Goal: Task Accomplishment & Management: Complete application form

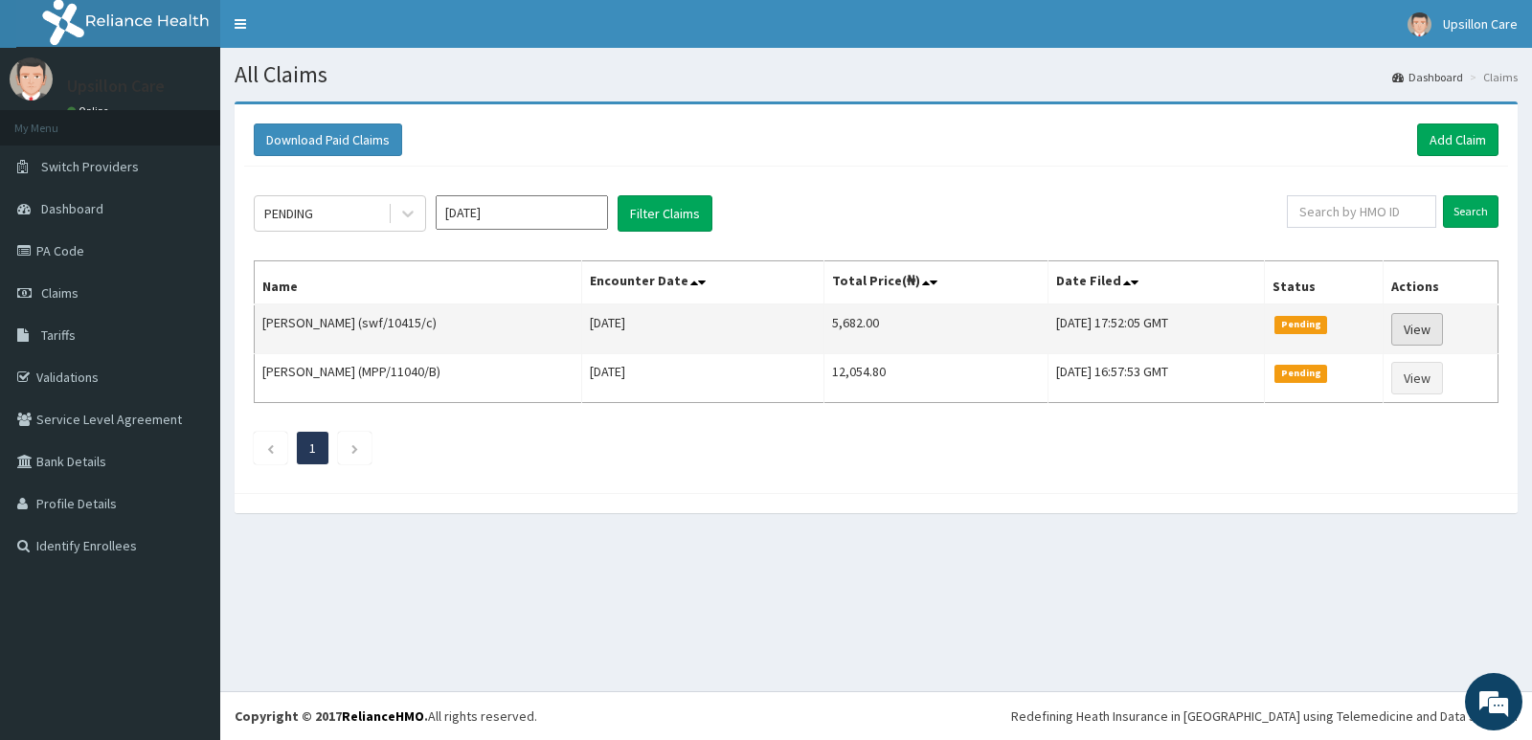
click at [1430, 328] on link "View" at bounding box center [1417, 329] width 52 height 33
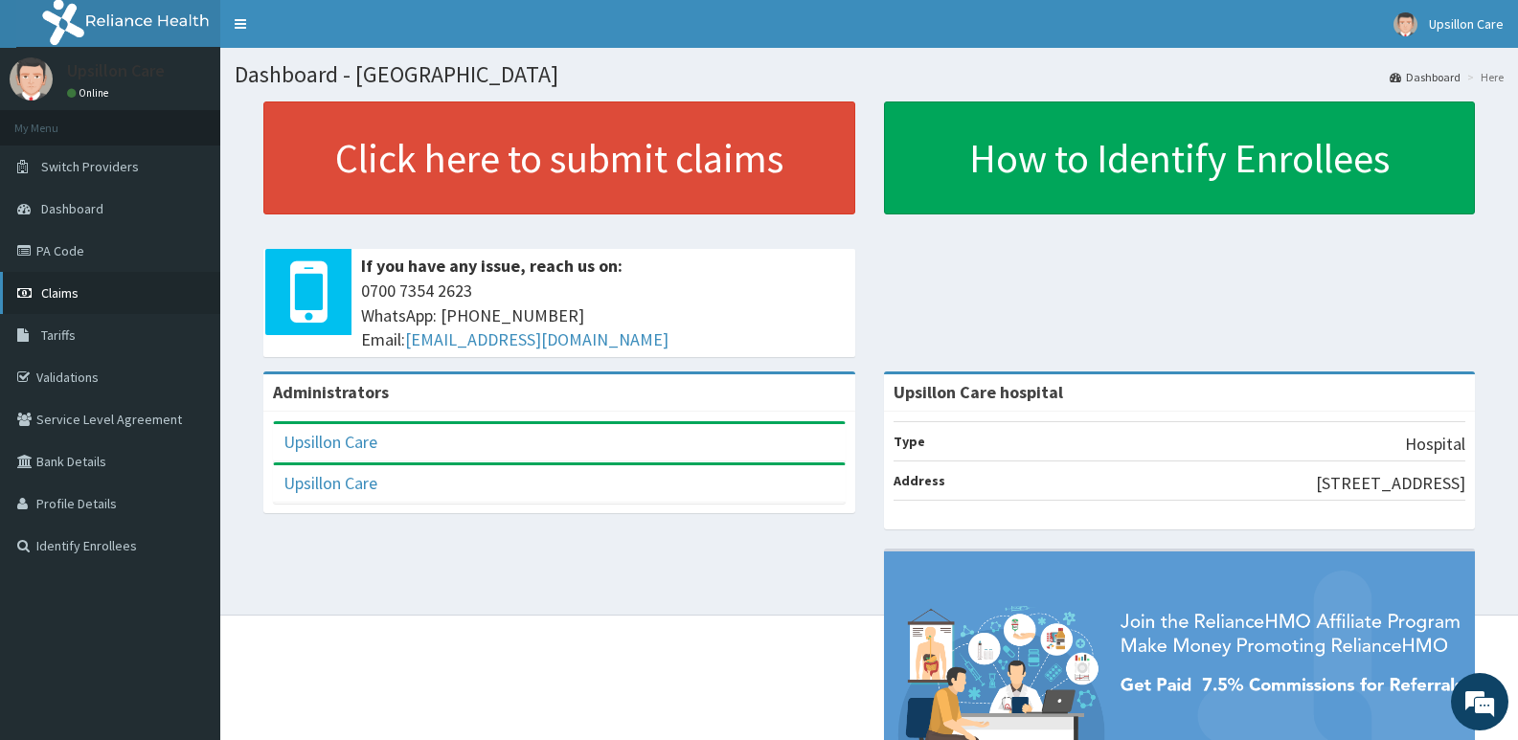
click at [89, 287] on link "Claims" at bounding box center [110, 293] width 220 height 42
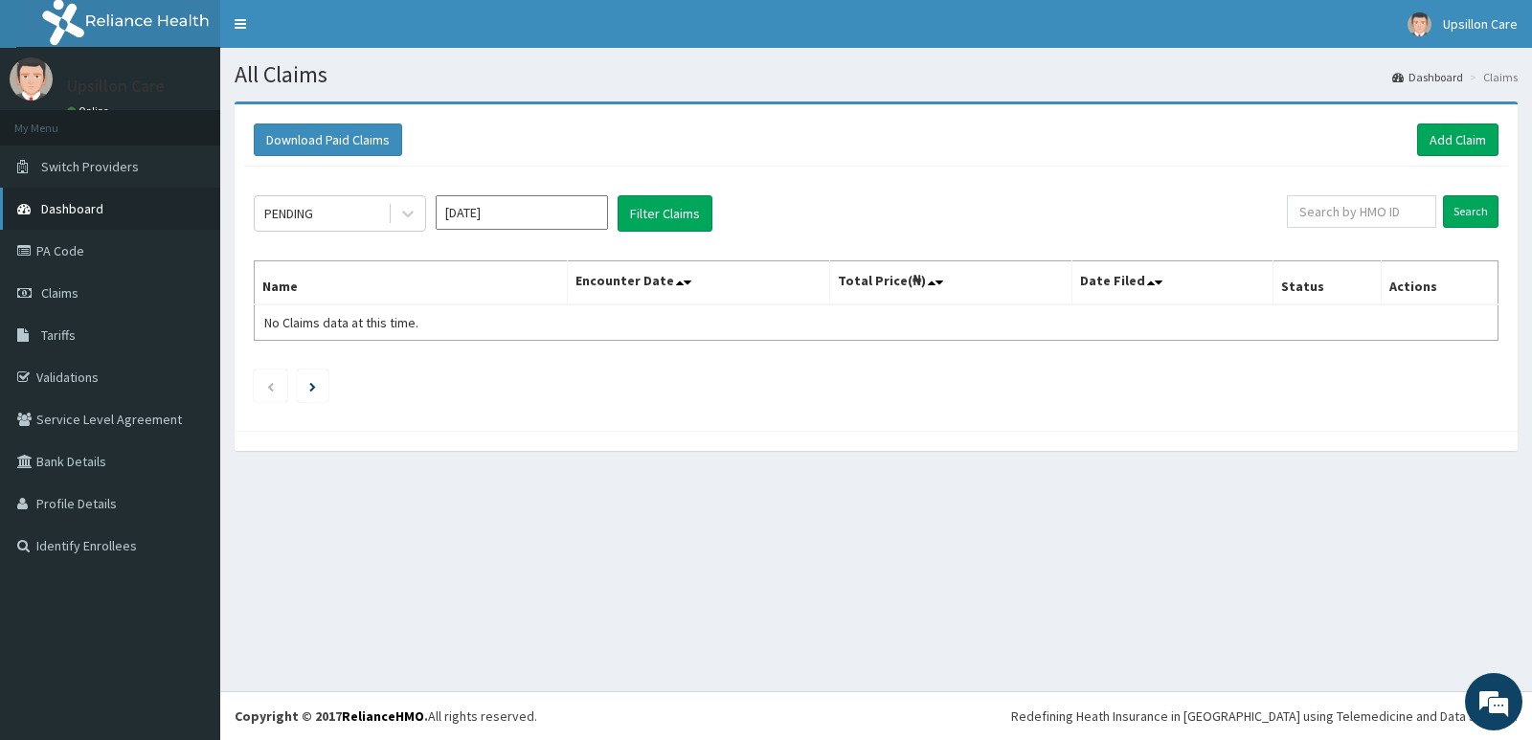
drag, startPoint x: 127, startPoint y: 203, endPoint x: 124, endPoint y: 214, distance: 11.2
click at [127, 204] on link "Dashboard" at bounding box center [110, 209] width 220 height 42
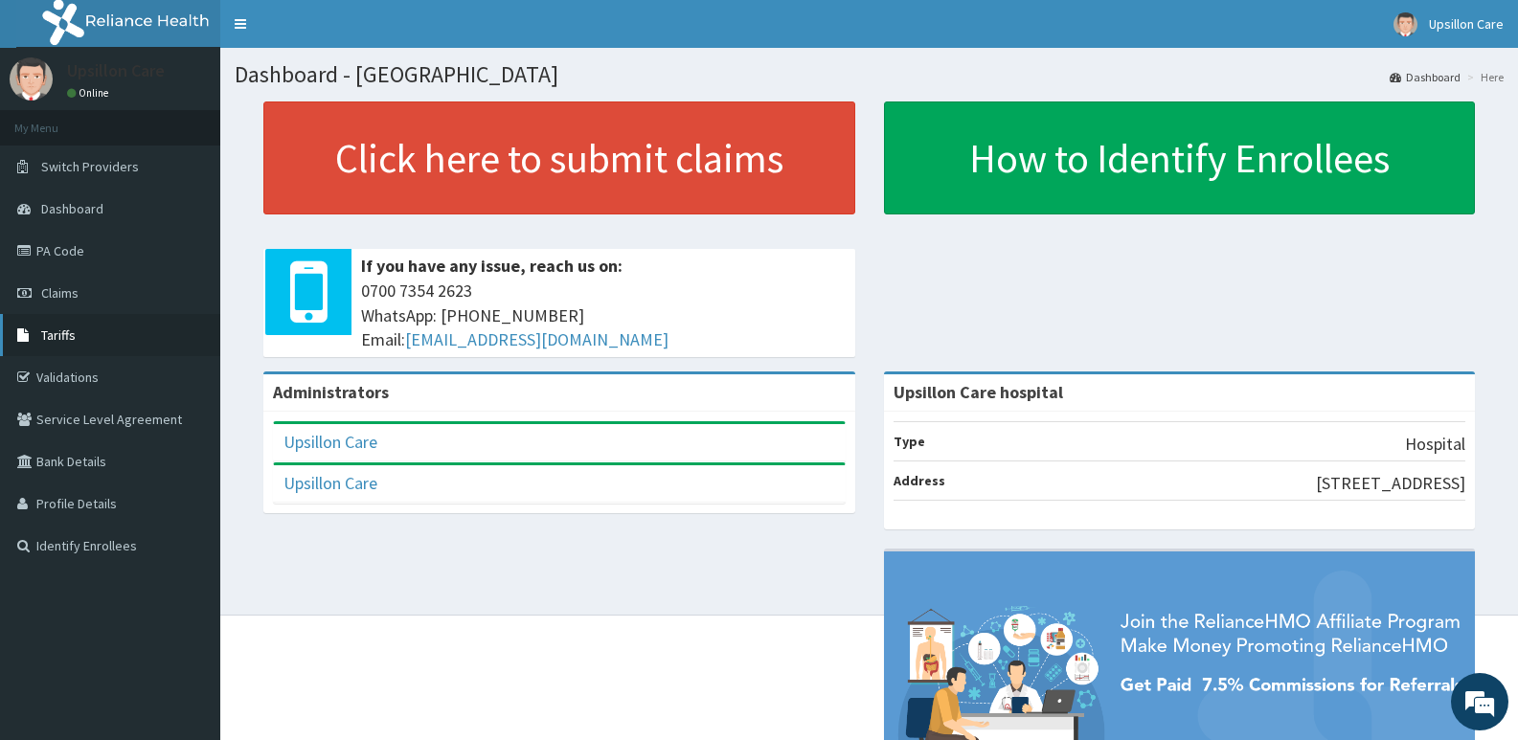
scroll to position [96, 0]
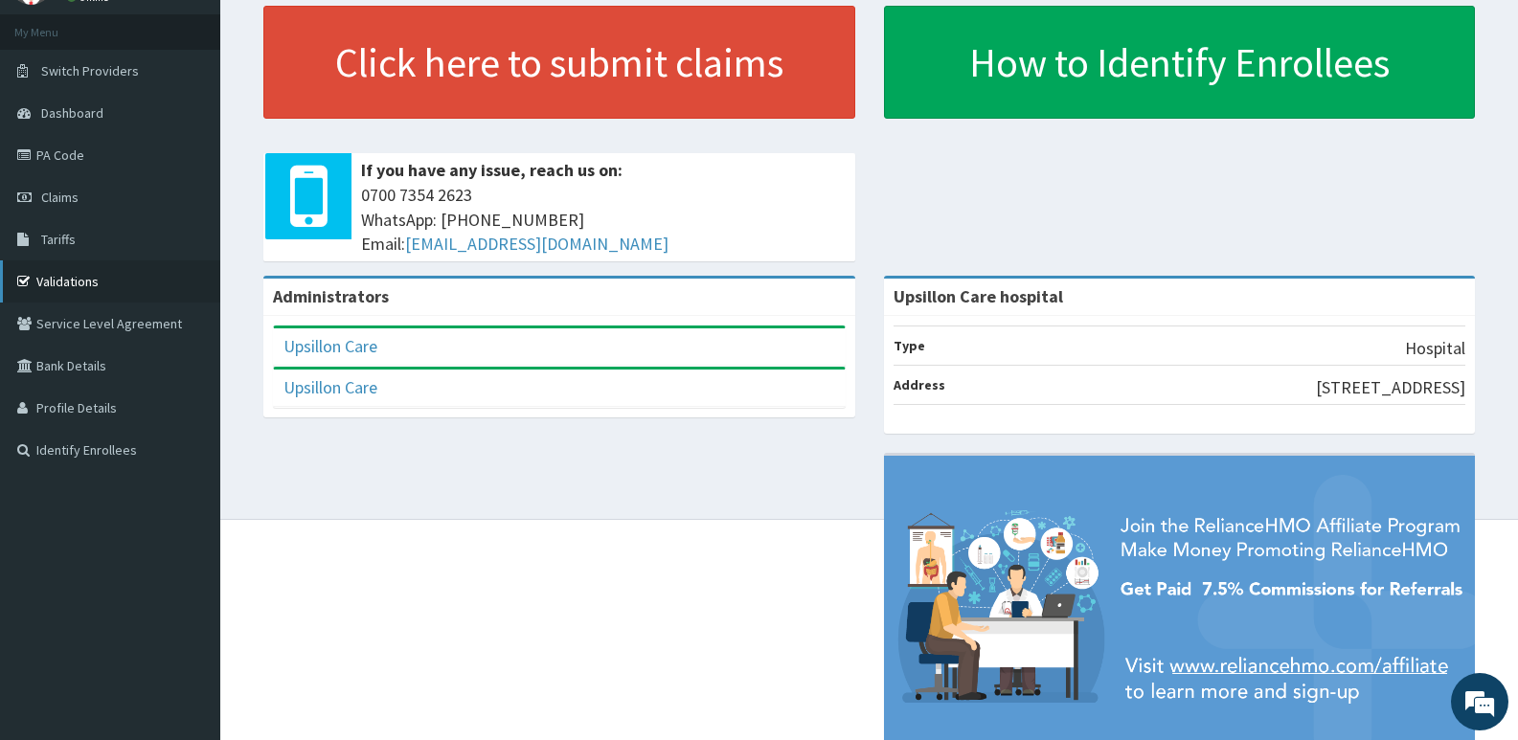
click at [155, 277] on link "Validations" at bounding box center [110, 281] width 220 height 42
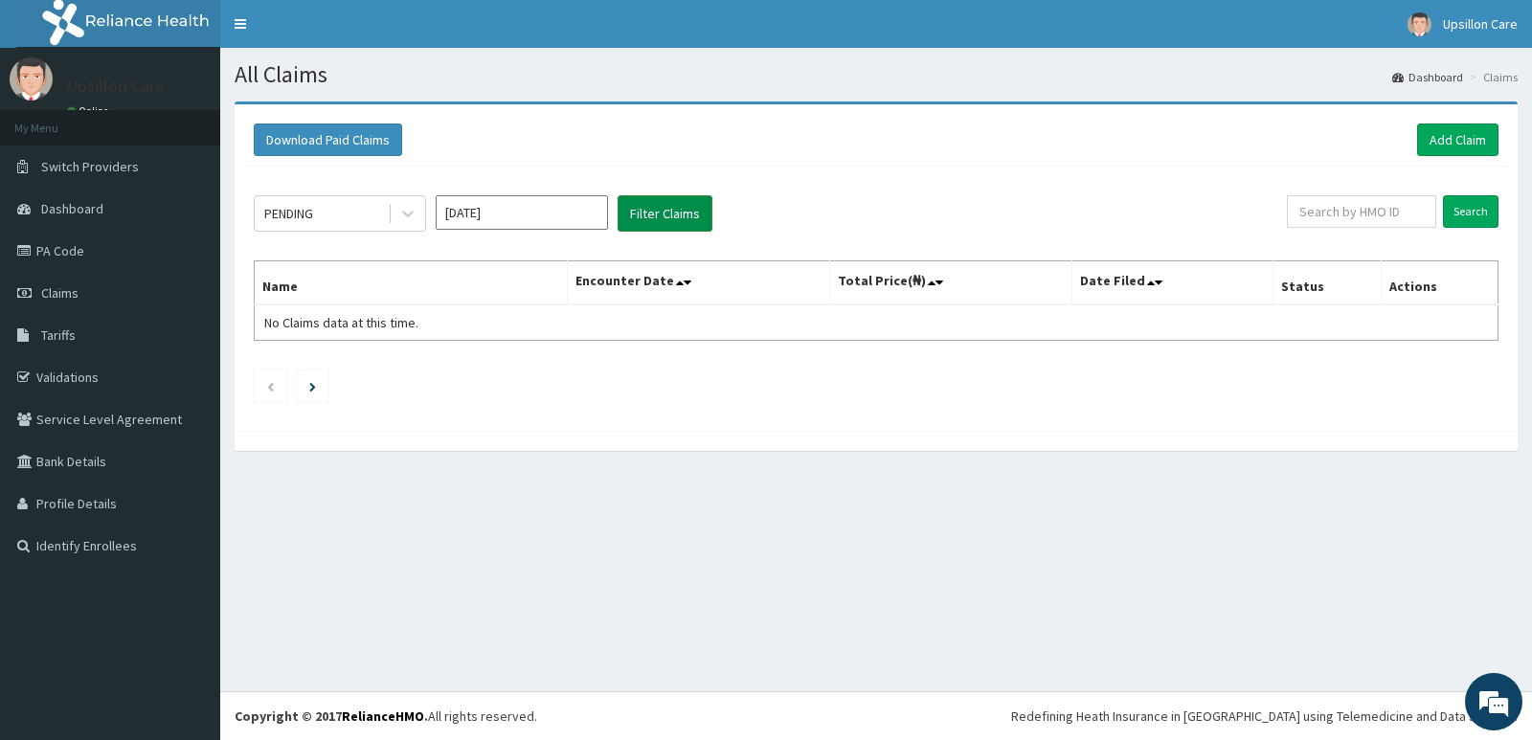
click at [679, 220] on button "Filter Claims" at bounding box center [665, 213] width 95 height 36
click at [685, 292] on span at bounding box center [689, 282] width 27 height 27
click at [159, 177] on link "Switch Providers" at bounding box center [110, 167] width 220 height 42
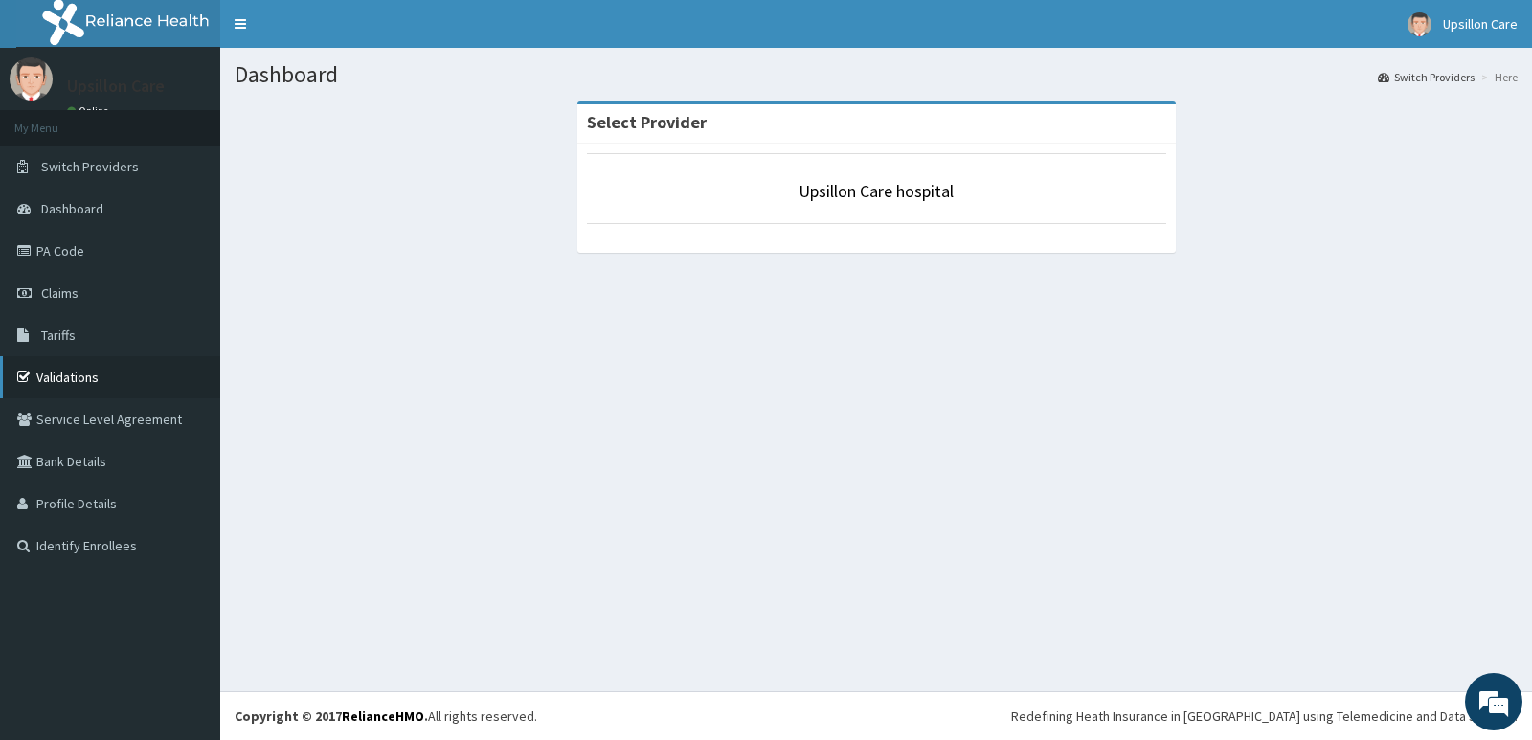
click at [127, 383] on link "Validations" at bounding box center [110, 377] width 220 height 42
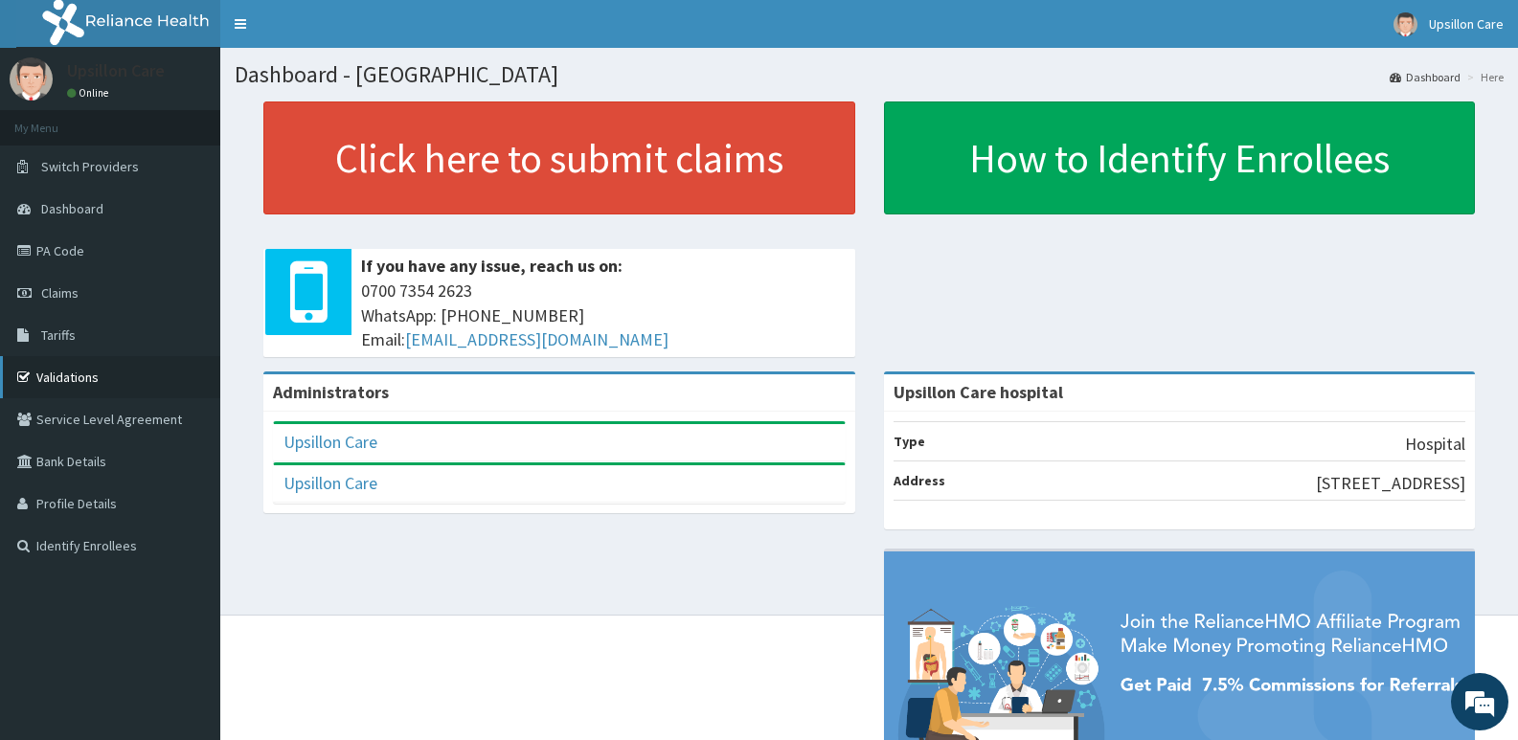
click at [87, 369] on link "Validations" at bounding box center [110, 377] width 220 height 42
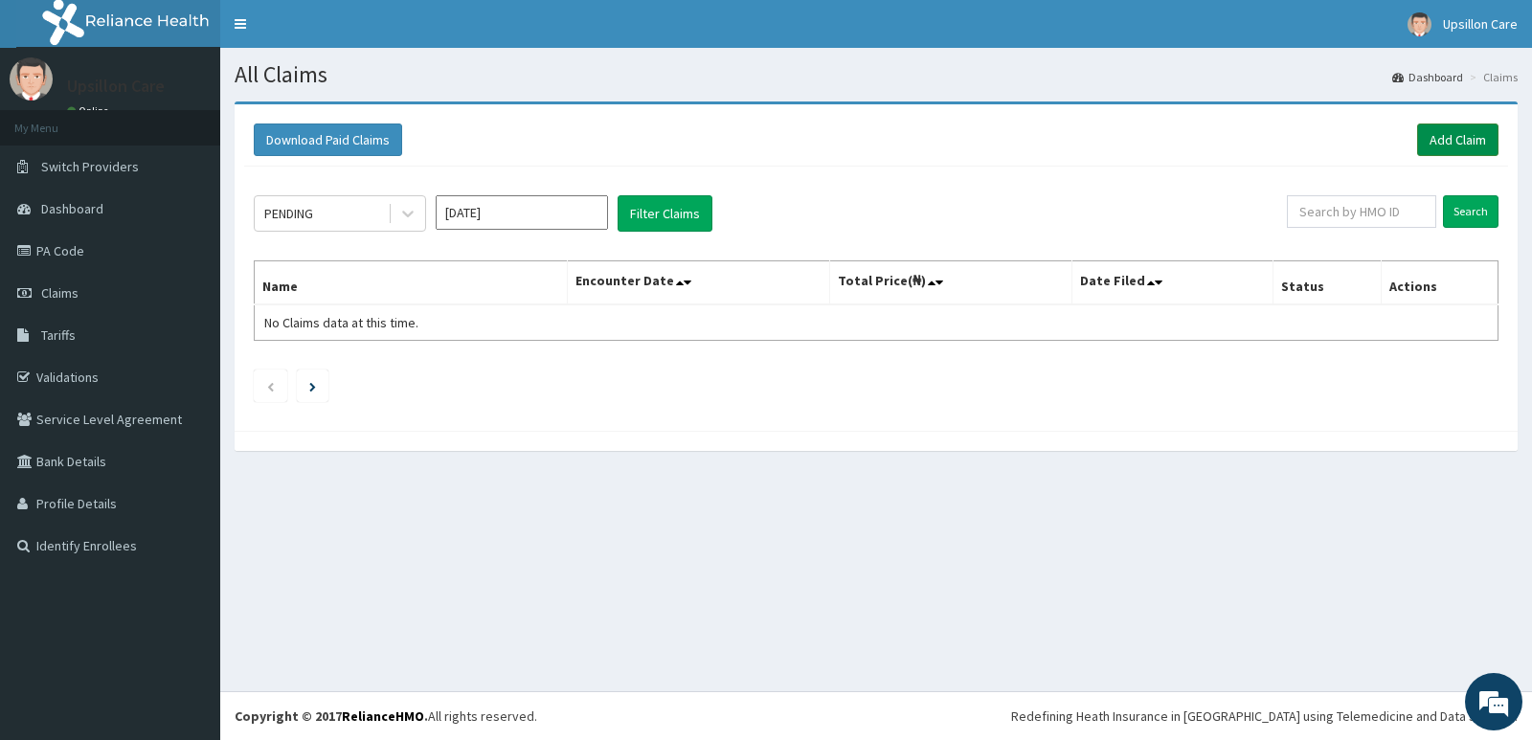
click at [1471, 133] on link "Add Claim" at bounding box center [1457, 140] width 81 height 33
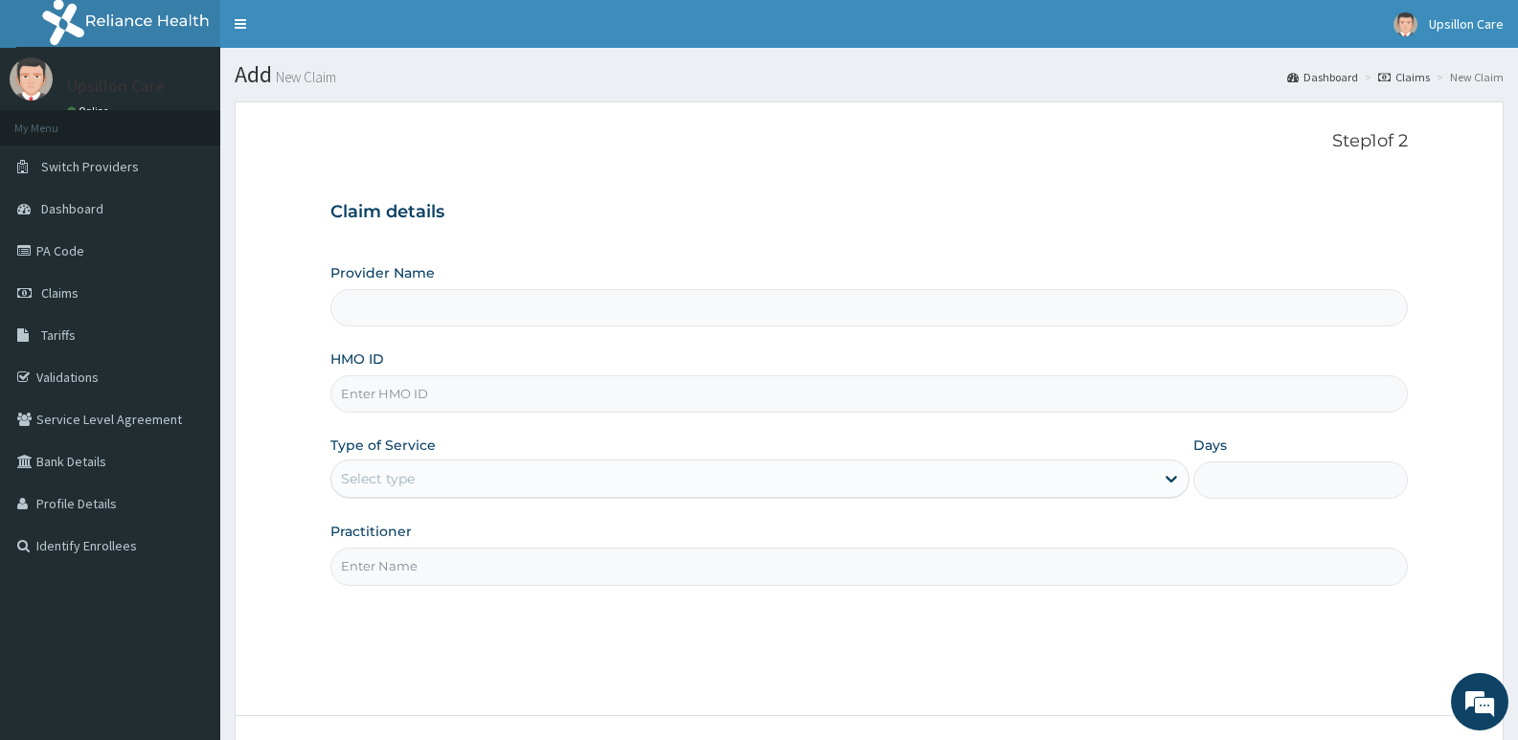
type input "Upsillon Care hospital"
click at [548, 387] on input "HMO ID" at bounding box center [868, 393] width 1077 height 37
paste input "DFD/10182/B"
type input "DFD/10182/B"
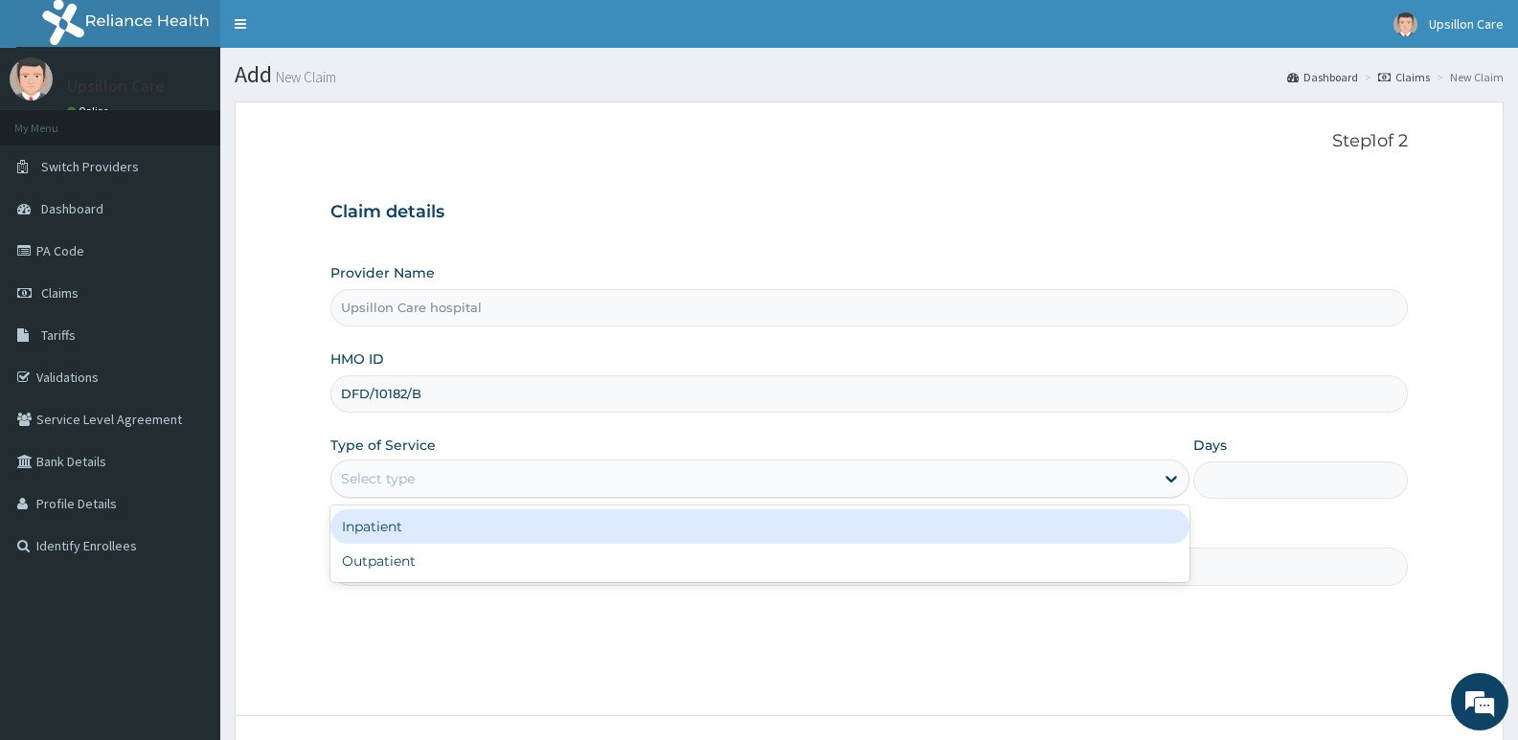
click at [533, 468] on div "Select type" at bounding box center [742, 478] width 822 height 31
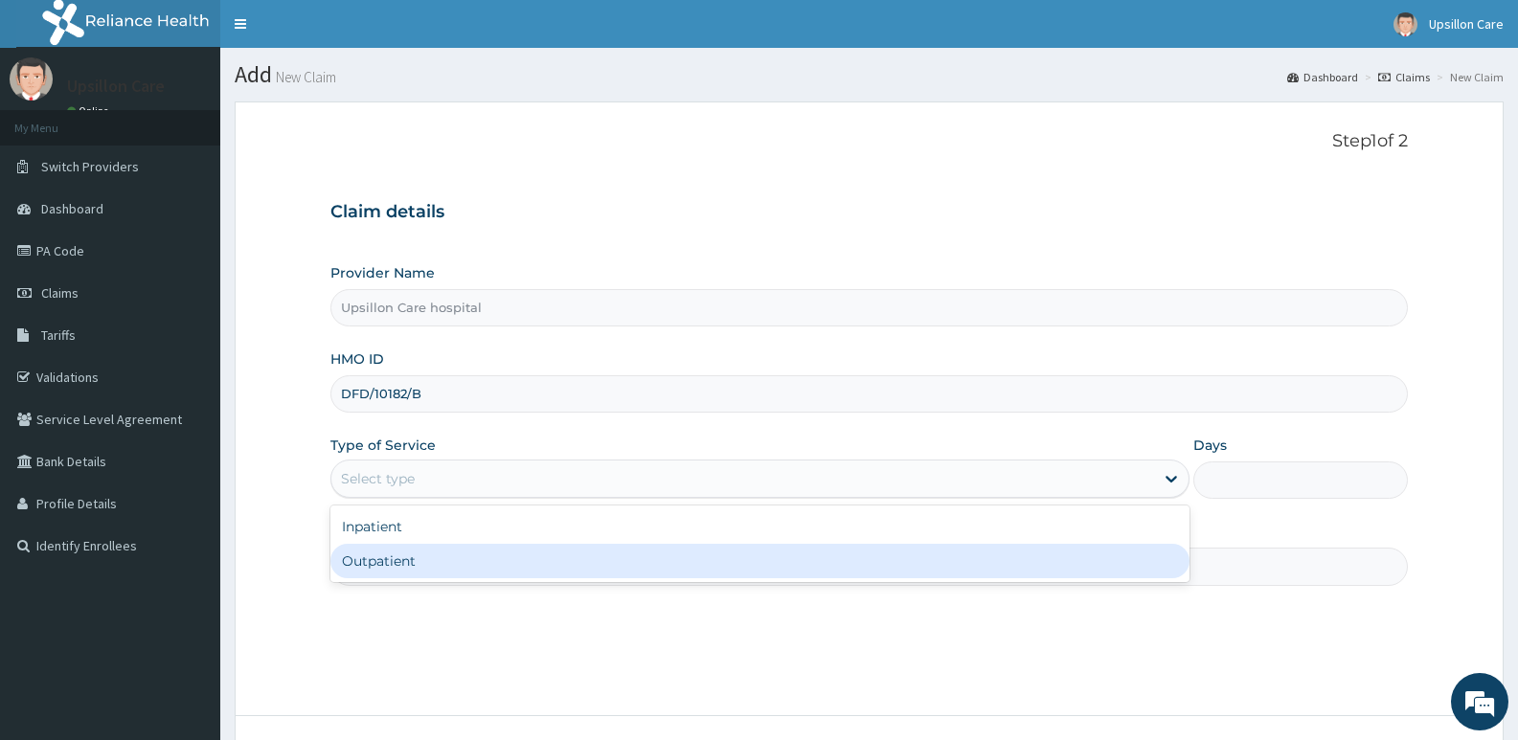
click at [396, 563] on div "Outpatient" at bounding box center [759, 561] width 858 height 34
type input "1"
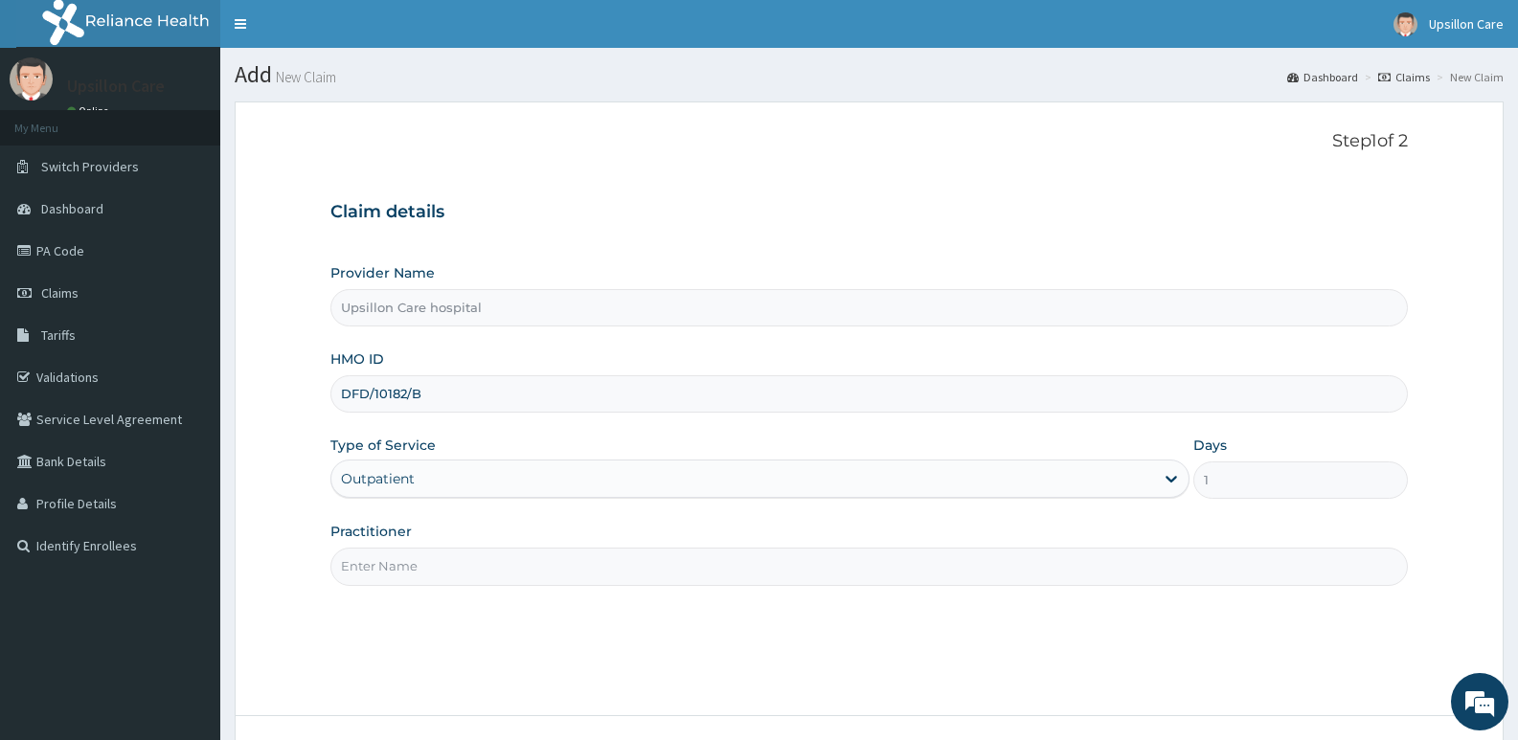
click at [468, 534] on div "Practitioner" at bounding box center [868, 553] width 1077 height 63
click at [439, 566] on input "Practitioner" at bounding box center [868, 566] width 1077 height 37
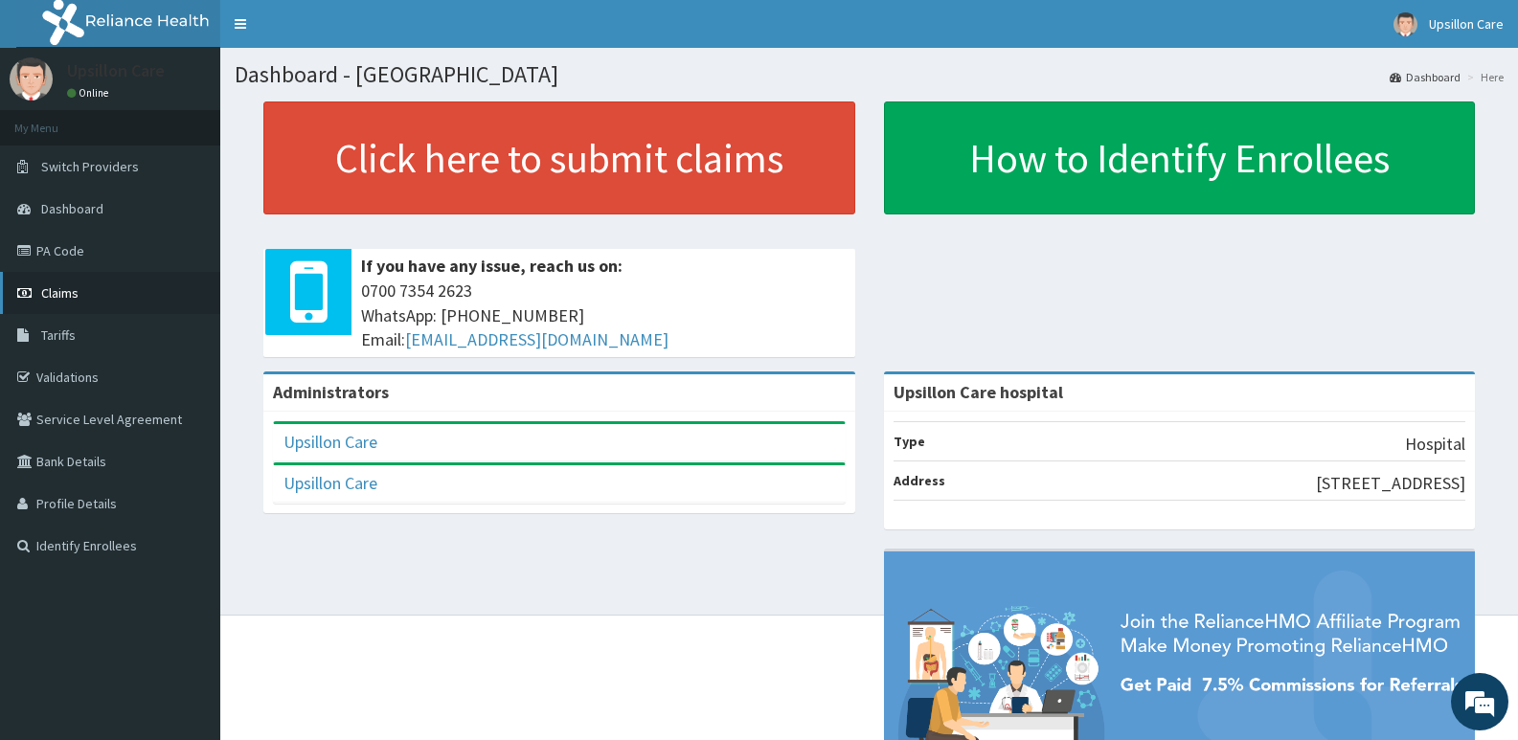
click at [135, 299] on link "Claims" at bounding box center [110, 293] width 220 height 42
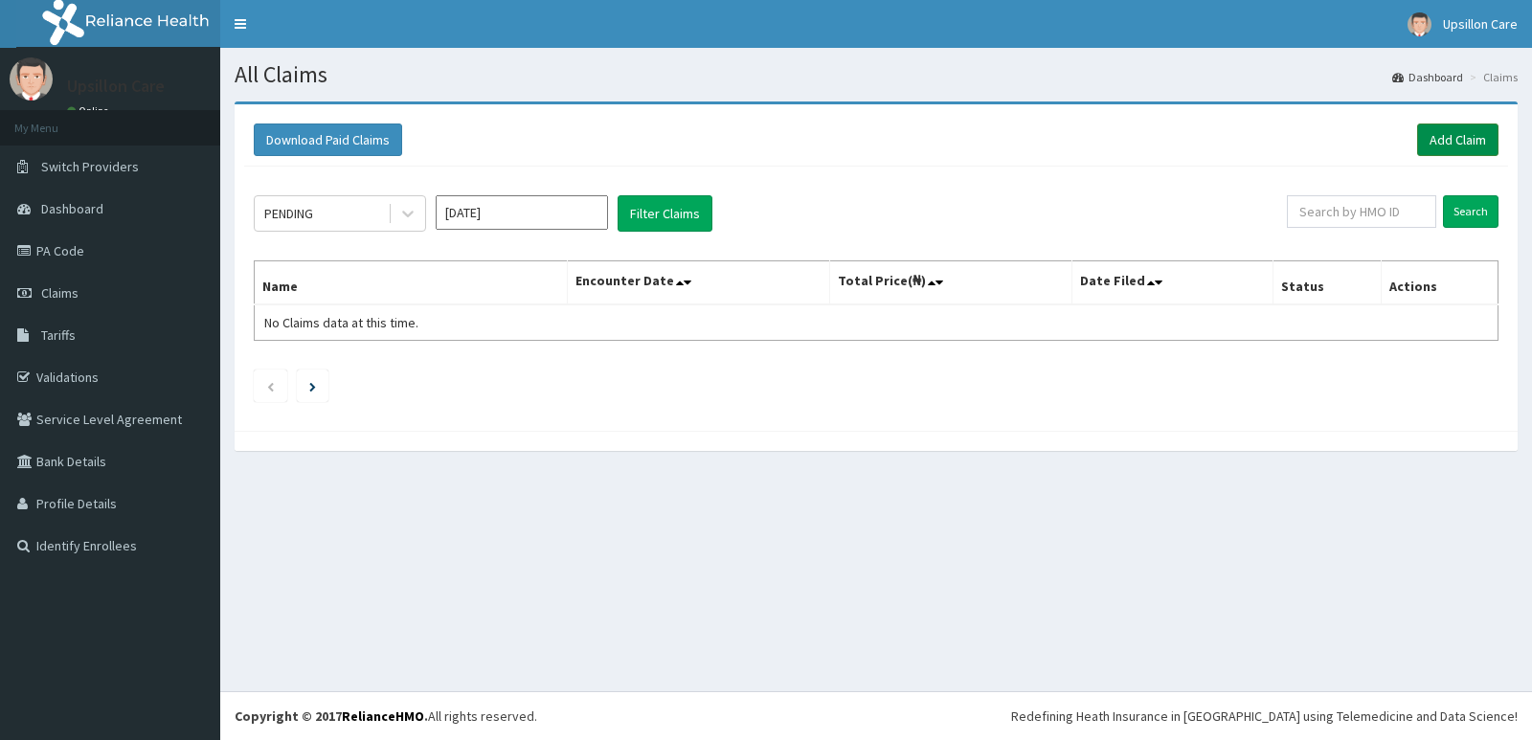
click at [1460, 130] on link "Add Claim" at bounding box center [1457, 140] width 81 height 33
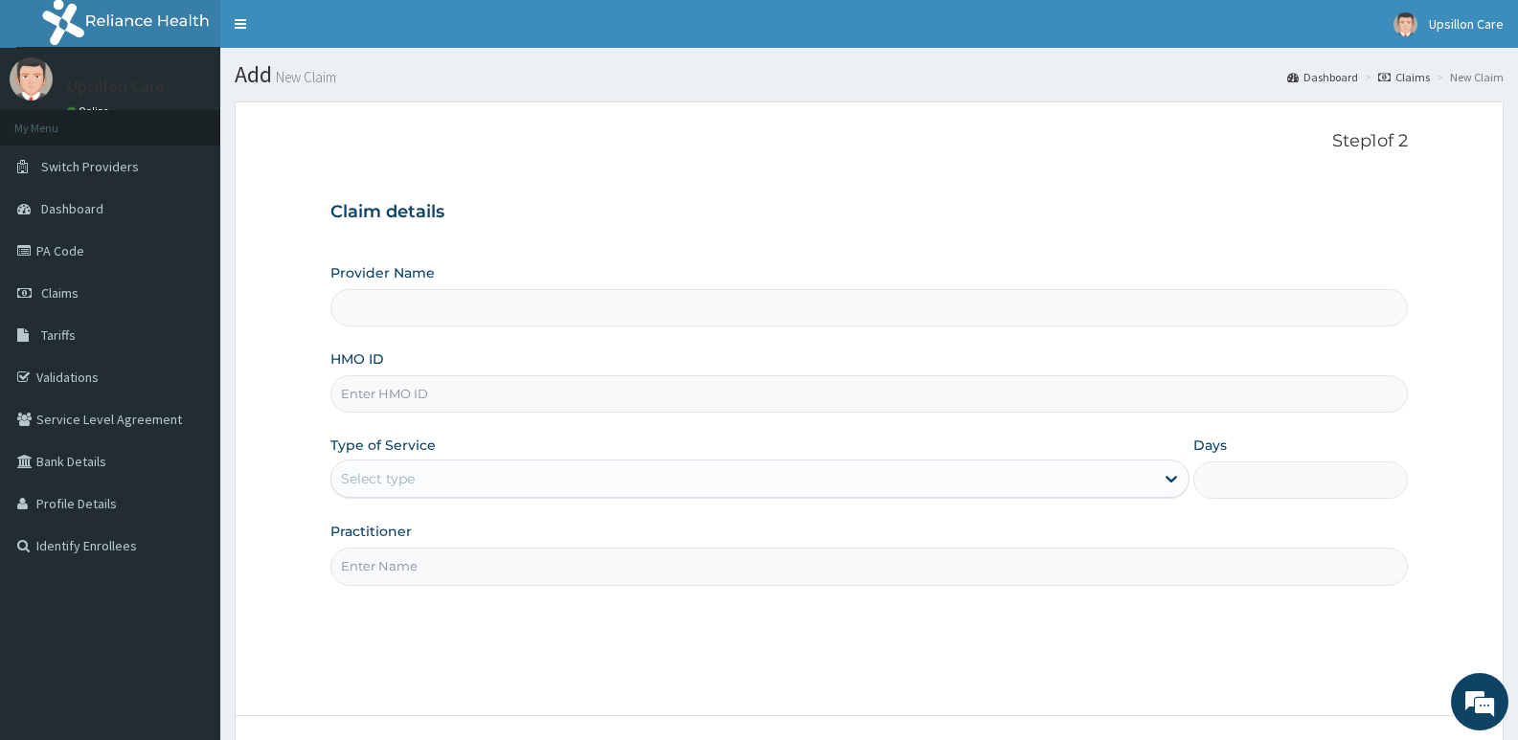
type input "Upsillon Care hospital"
click at [493, 395] on input "HMO ID" at bounding box center [868, 393] width 1077 height 37
paste input "DFD/10182/B"
type input "DFD/10182/B"
click at [470, 456] on div "Type of Service Select type" at bounding box center [759, 467] width 858 height 63
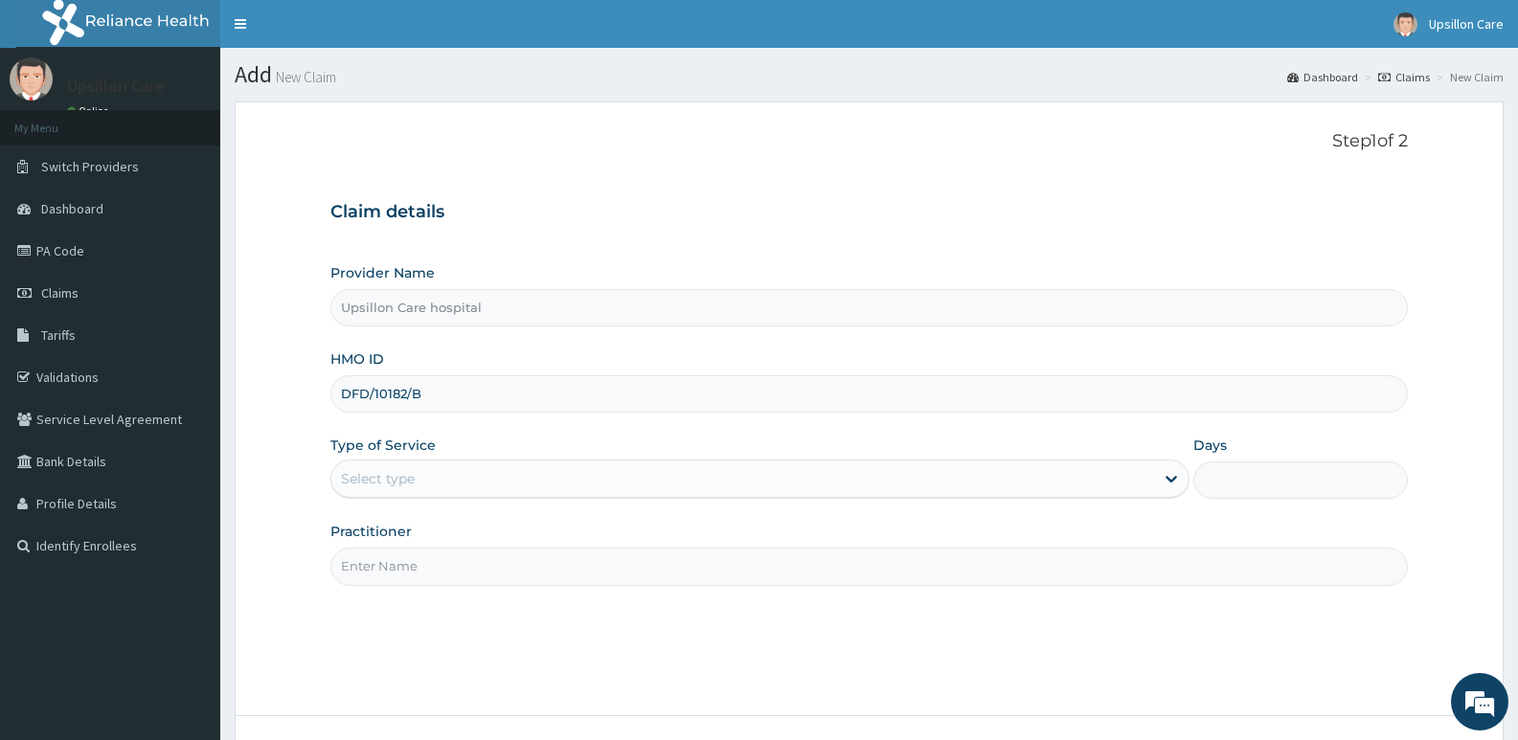
click at [457, 494] on div "Select type" at bounding box center [742, 478] width 822 height 31
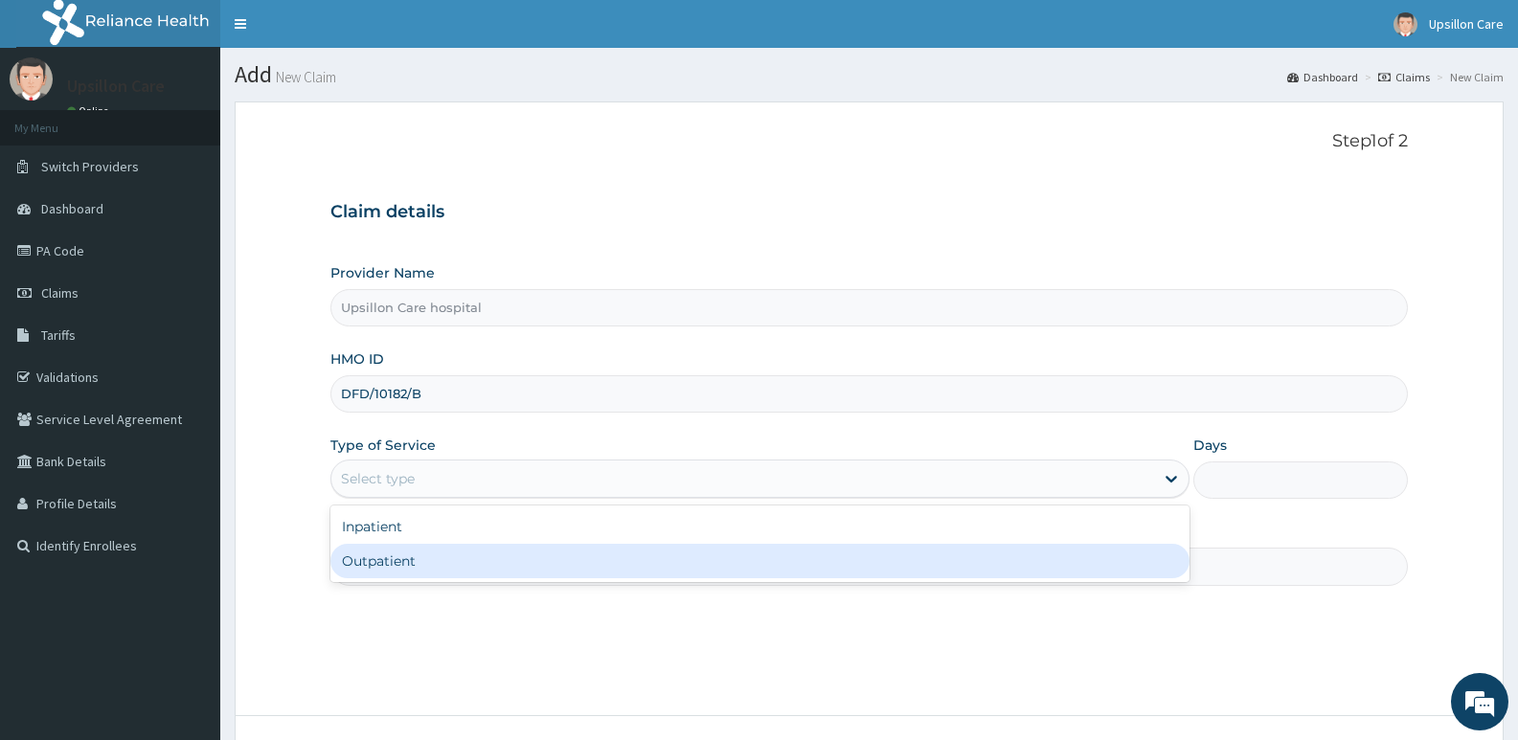
click at [444, 555] on div "Outpatient" at bounding box center [759, 561] width 858 height 34
type input "1"
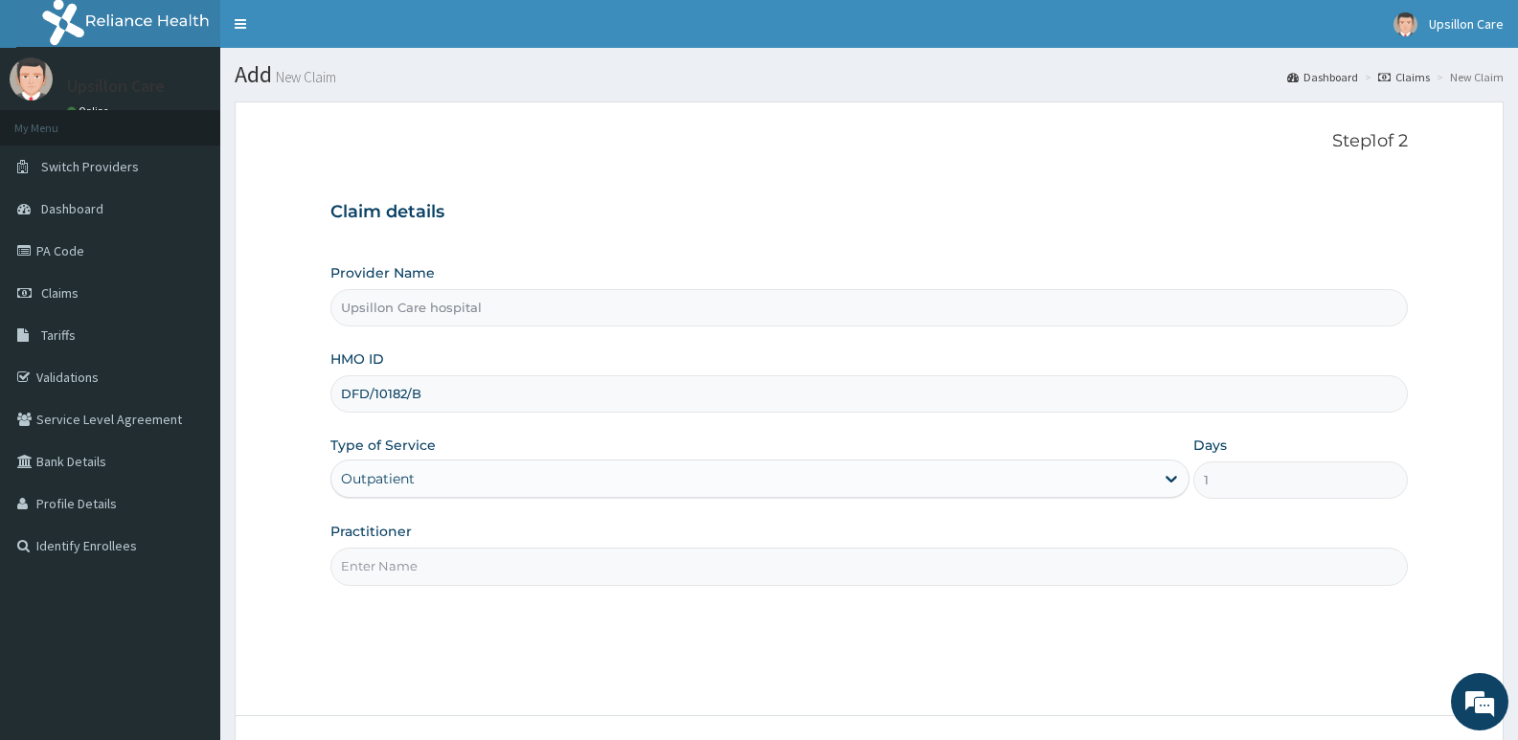
click at [444, 558] on input "Practitioner" at bounding box center [868, 566] width 1077 height 37
paste input "Dr. OLUWASOLA BABATUNDE"
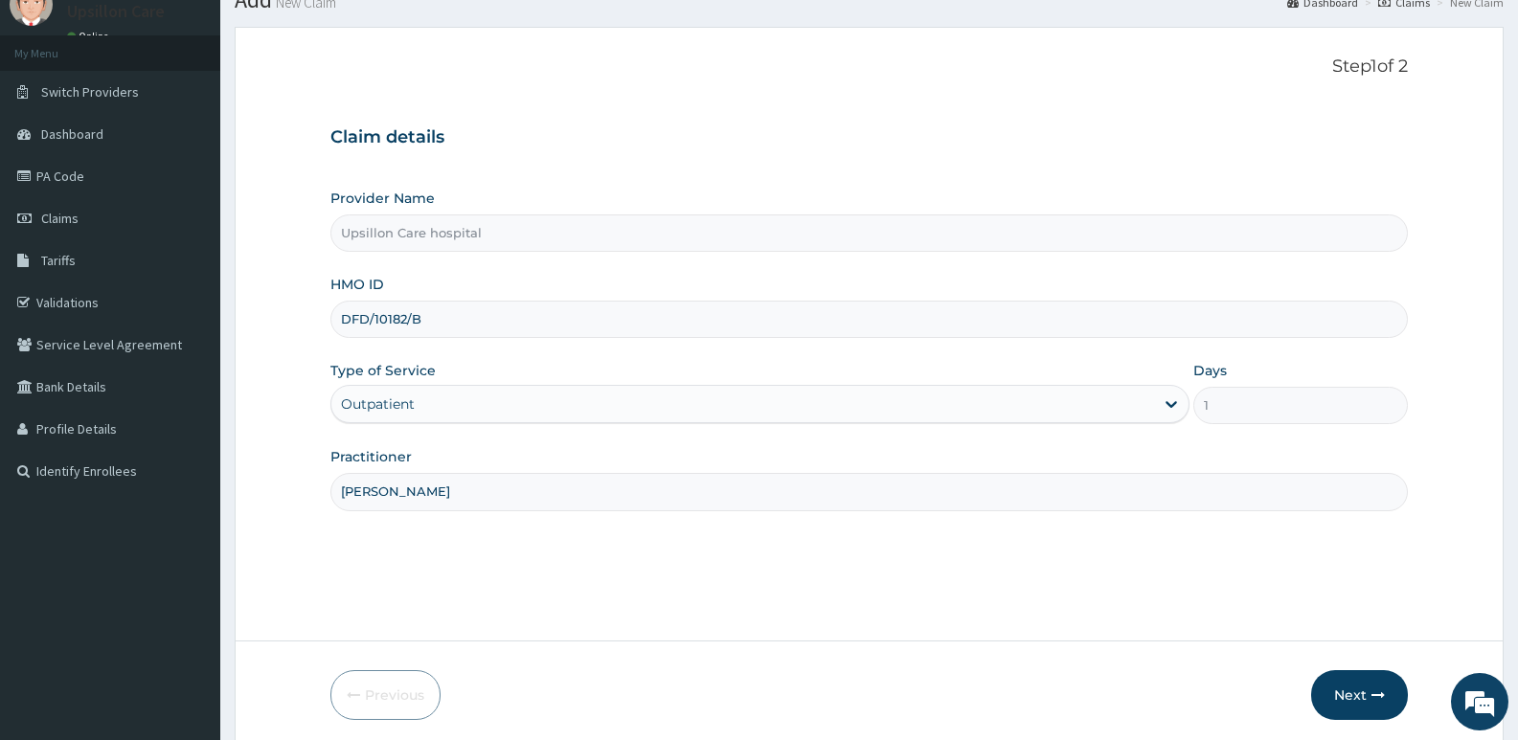
scroll to position [147, 0]
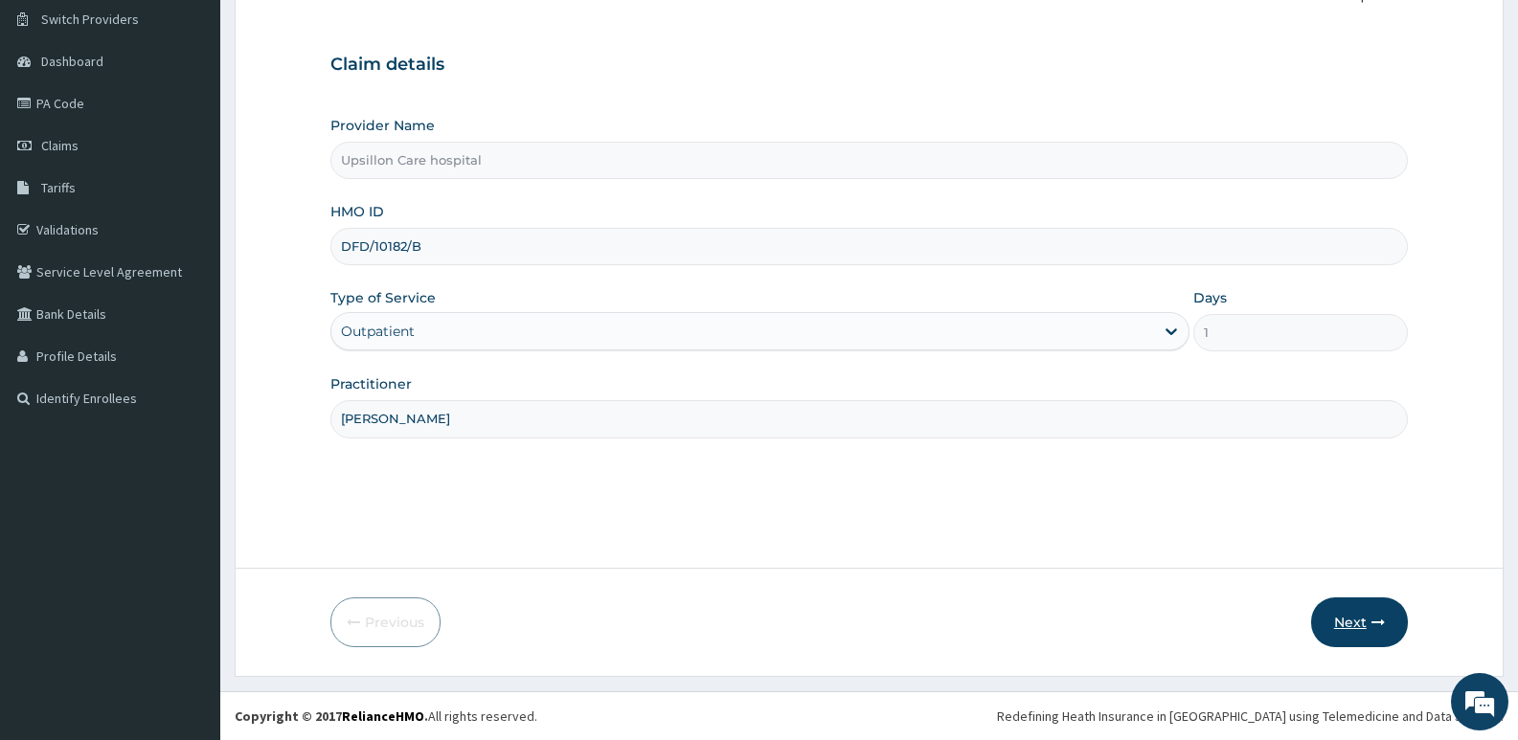
type input "Dr. OLUWASOLA BABATUNDE"
click at [1334, 626] on button "Next" at bounding box center [1359, 622] width 97 height 50
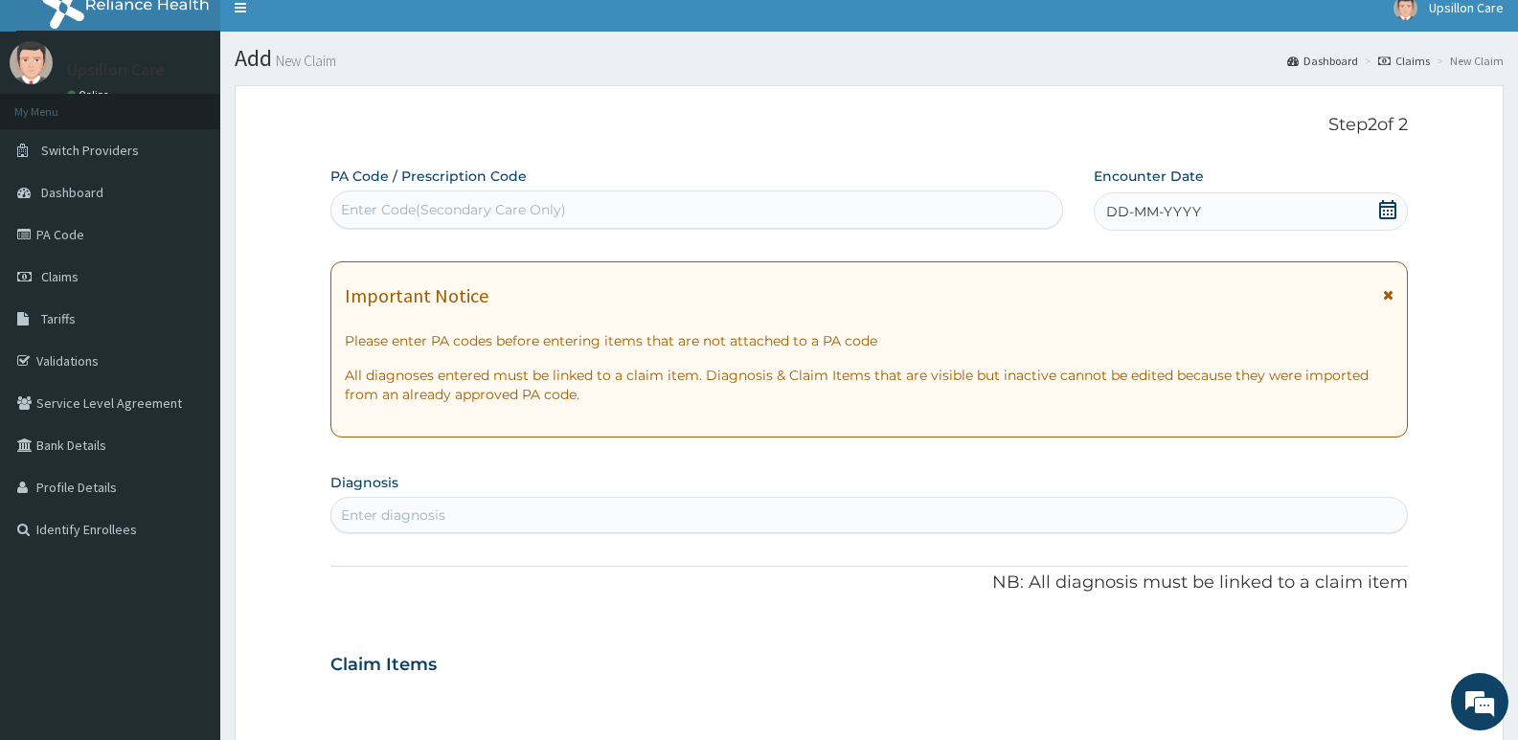
scroll to position [0, 0]
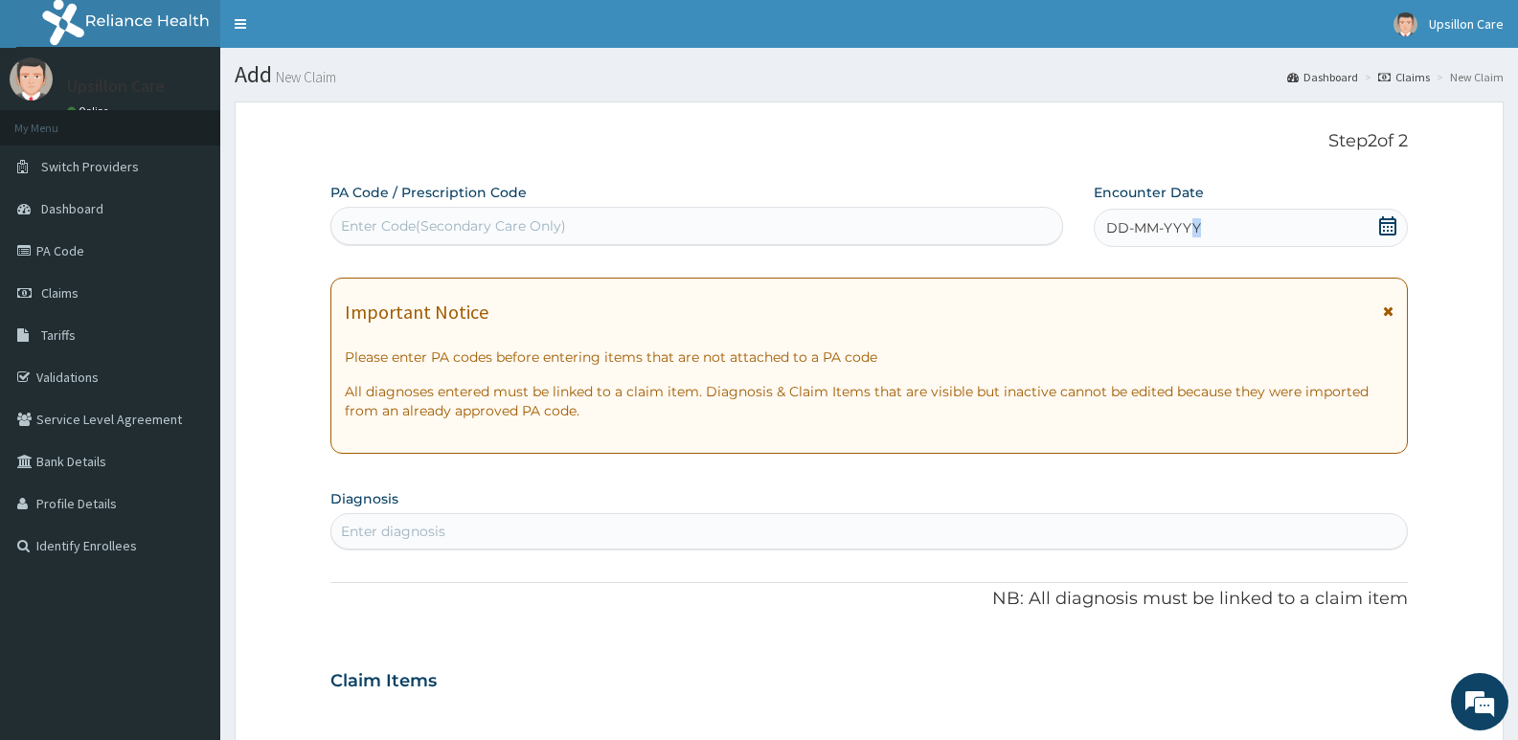
drag, startPoint x: 1184, startPoint y: 243, endPoint x: 1190, endPoint y: 223, distance: 21.2
click at [1190, 223] on div "PA Code / Prescription Code Enter Code(Secondary Care Only) Encounter Date DD-M…" at bounding box center [868, 678] width 1077 height 991
click at [1190, 223] on span "DD-MM-YYYY" at bounding box center [1153, 227] width 95 height 19
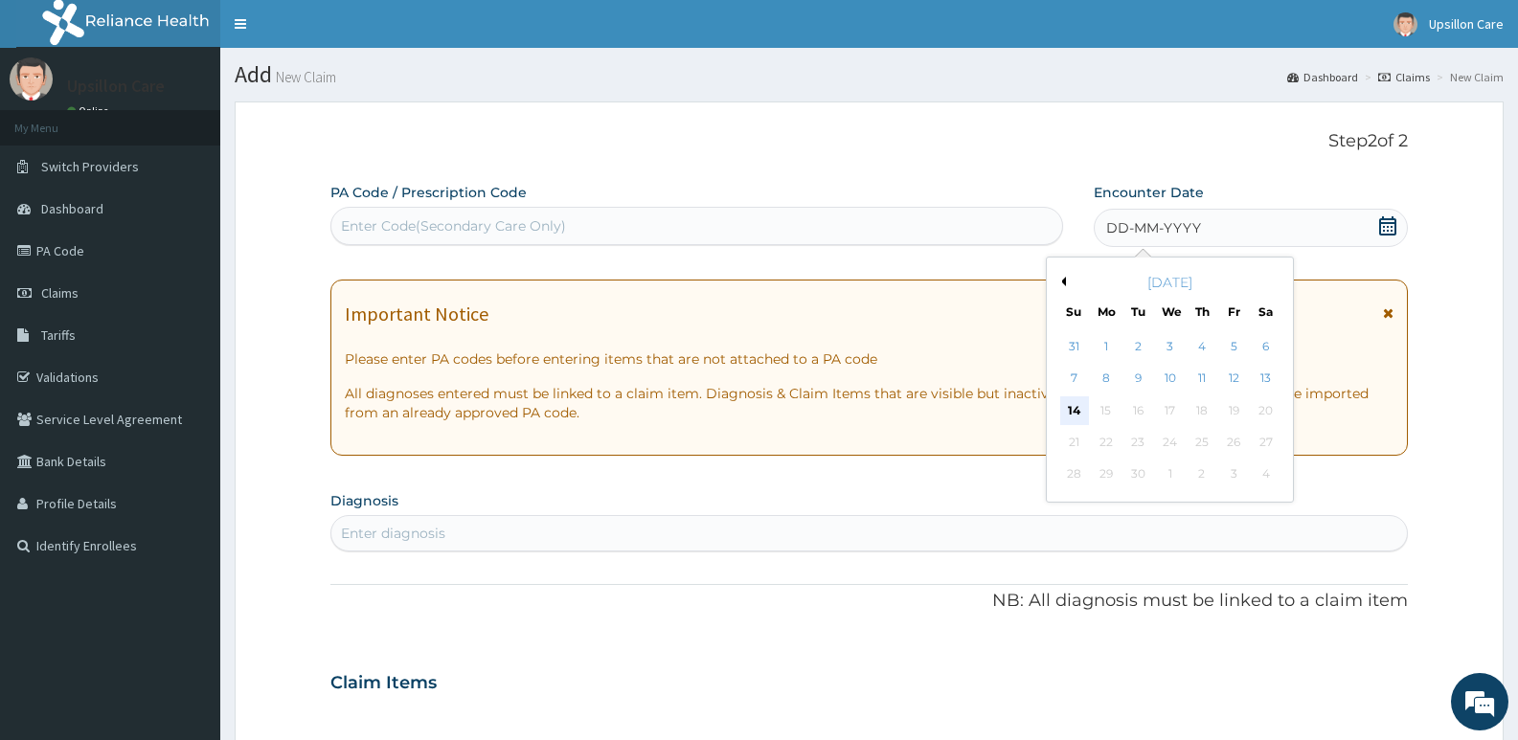
click at [1083, 410] on div "14" at bounding box center [1074, 410] width 29 height 29
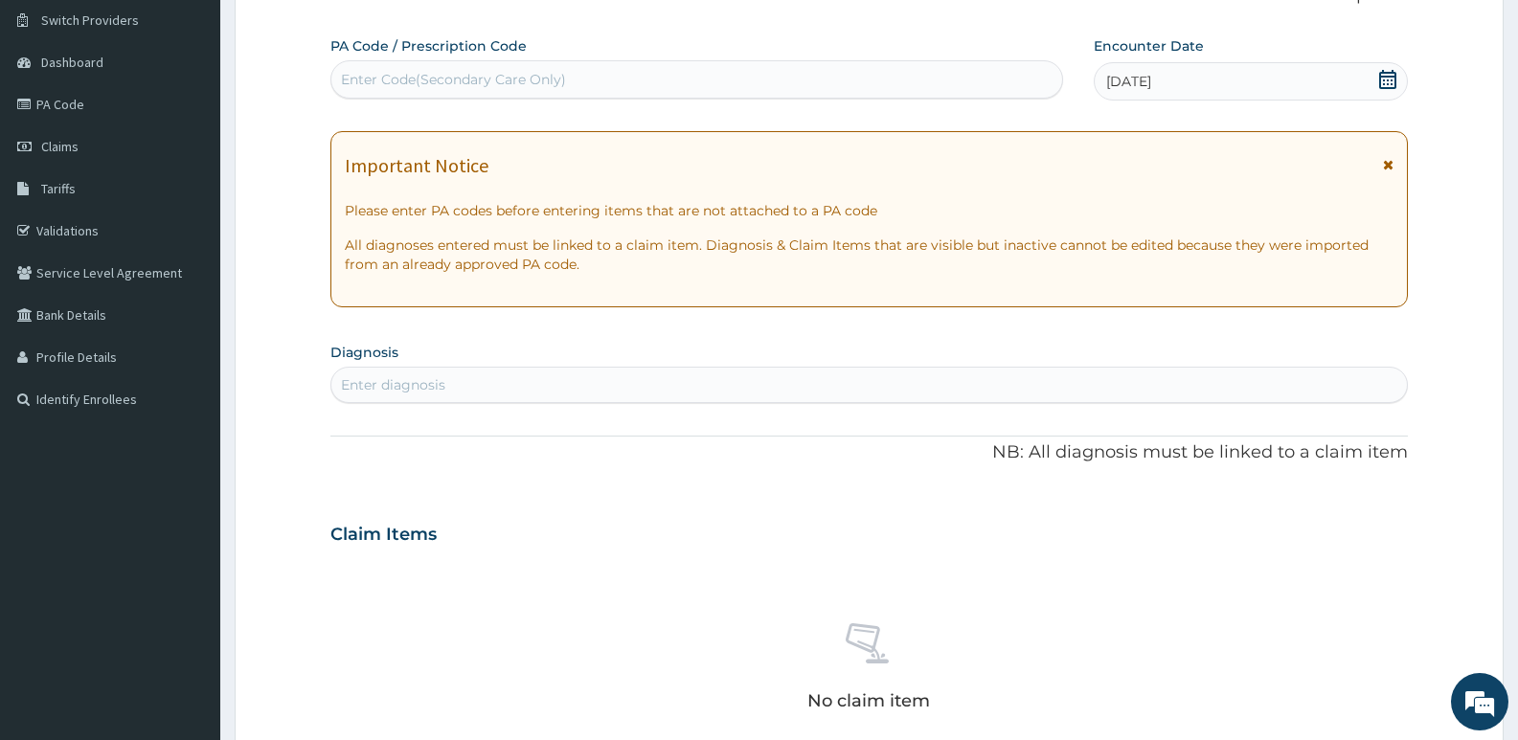
scroll to position [192, 0]
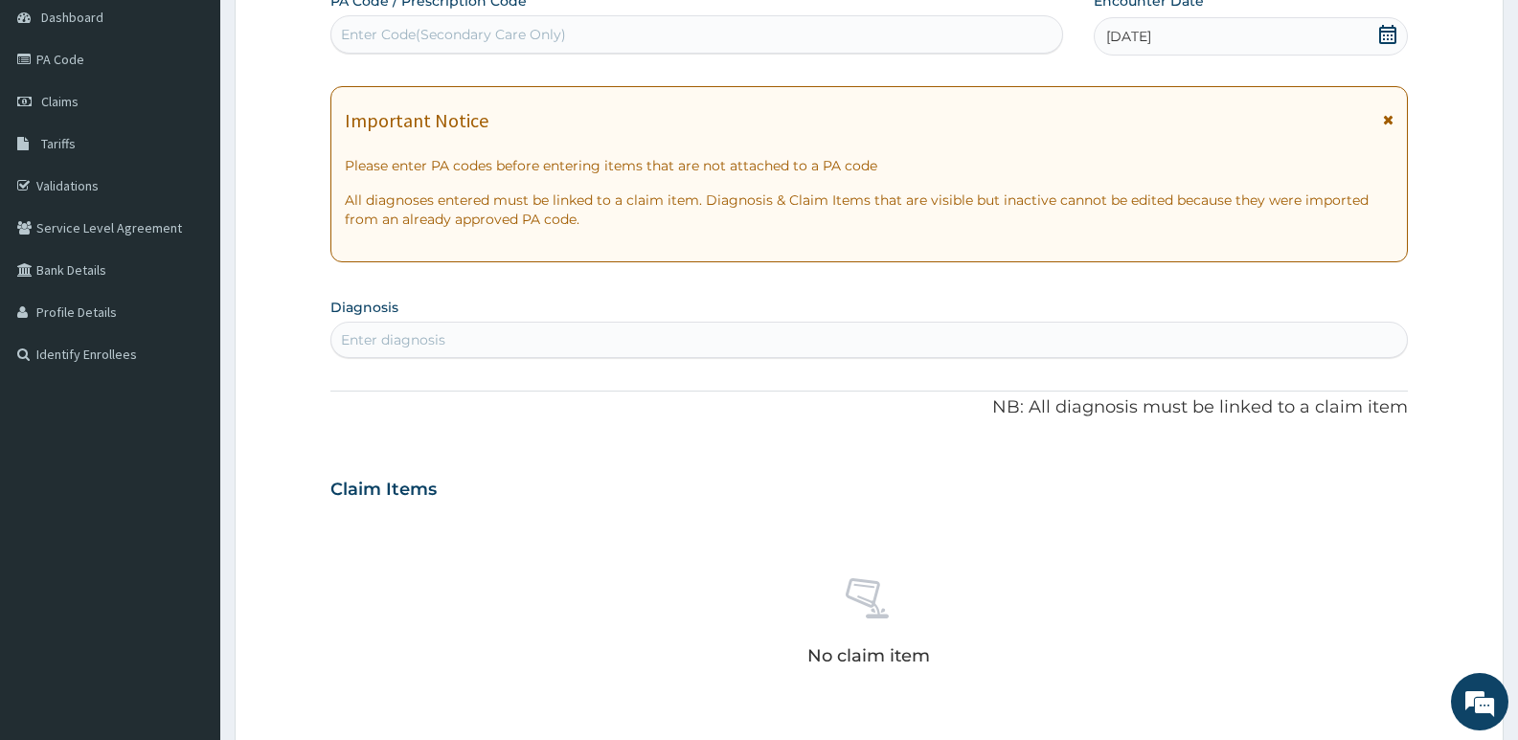
click at [819, 337] on div "Enter diagnosis" at bounding box center [868, 340] width 1075 height 31
type input "r"
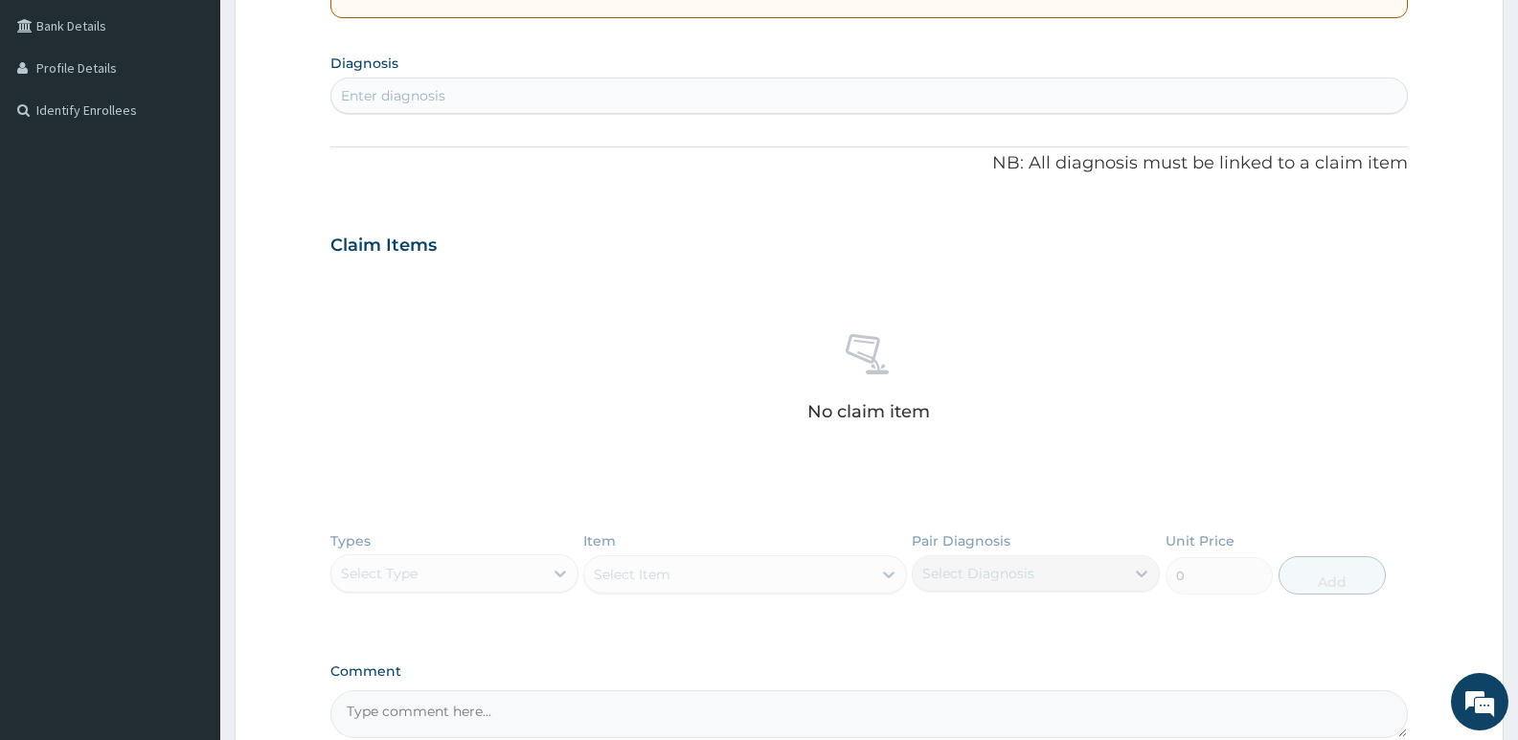
scroll to position [575, 0]
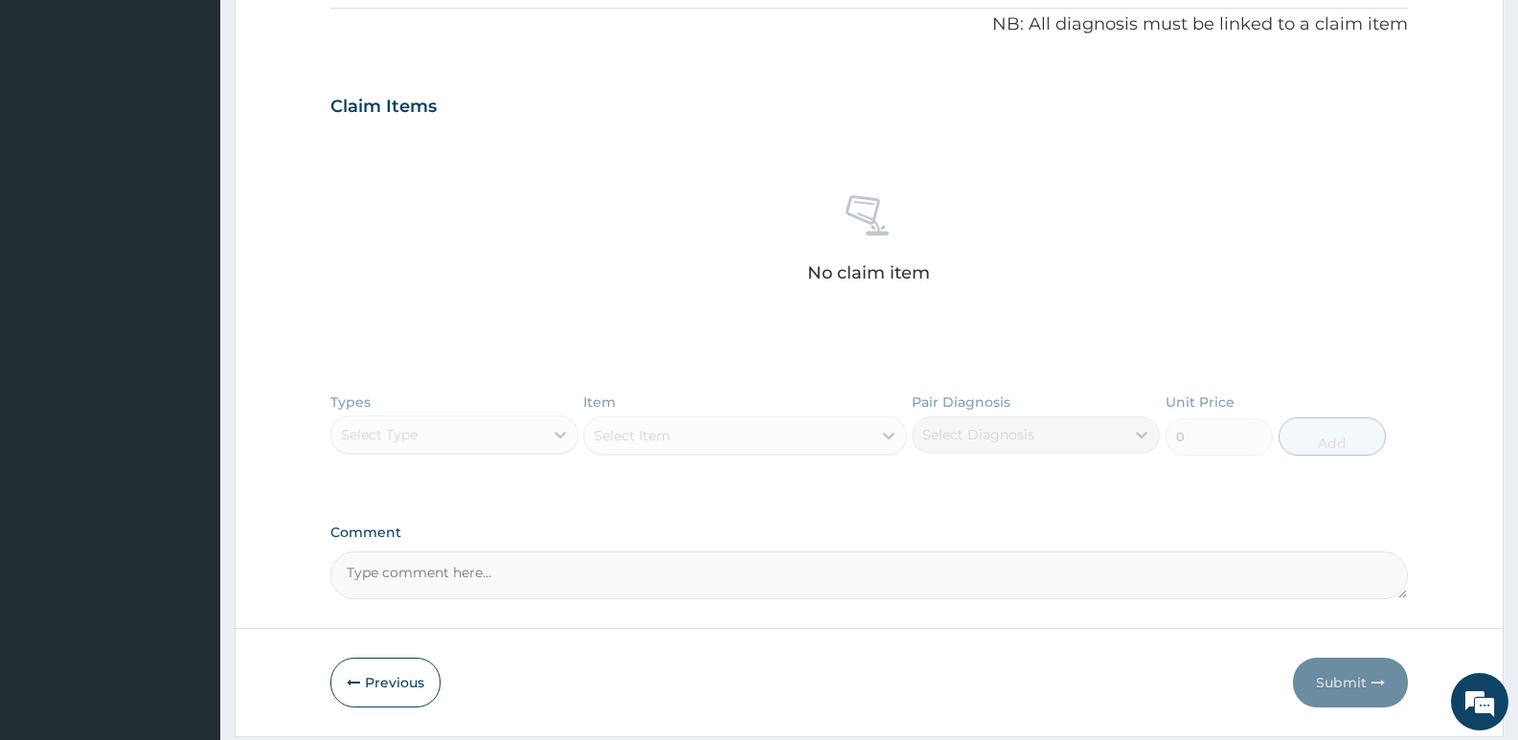
click at [552, 423] on div "Types Select Type Item Select Item Pair Diagnosis Select Diagnosis Unit Price 0…" at bounding box center [868, 438] width 1077 height 111
click at [544, 432] on div "Types Select Type Item Select Item Pair Diagnosis Select Diagnosis Unit Price 0…" at bounding box center [868, 438] width 1077 height 111
click at [557, 432] on div "Types Select Type Item Select Item Pair Diagnosis Select Diagnosis Unit Price 0…" at bounding box center [868, 438] width 1077 height 111
click at [602, 429] on div "Types Select Type Item Select Item Pair Diagnosis Select Diagnosis Unit Price 0…" at bounding box center [868, 438] width 1077 height 111
click at [549, 486] on div "Types Select Type Item Select Item Pair Diagnosis Select Diagnosis Unit Price 0…" at bounding box center [868, 438] width 1077 height 111
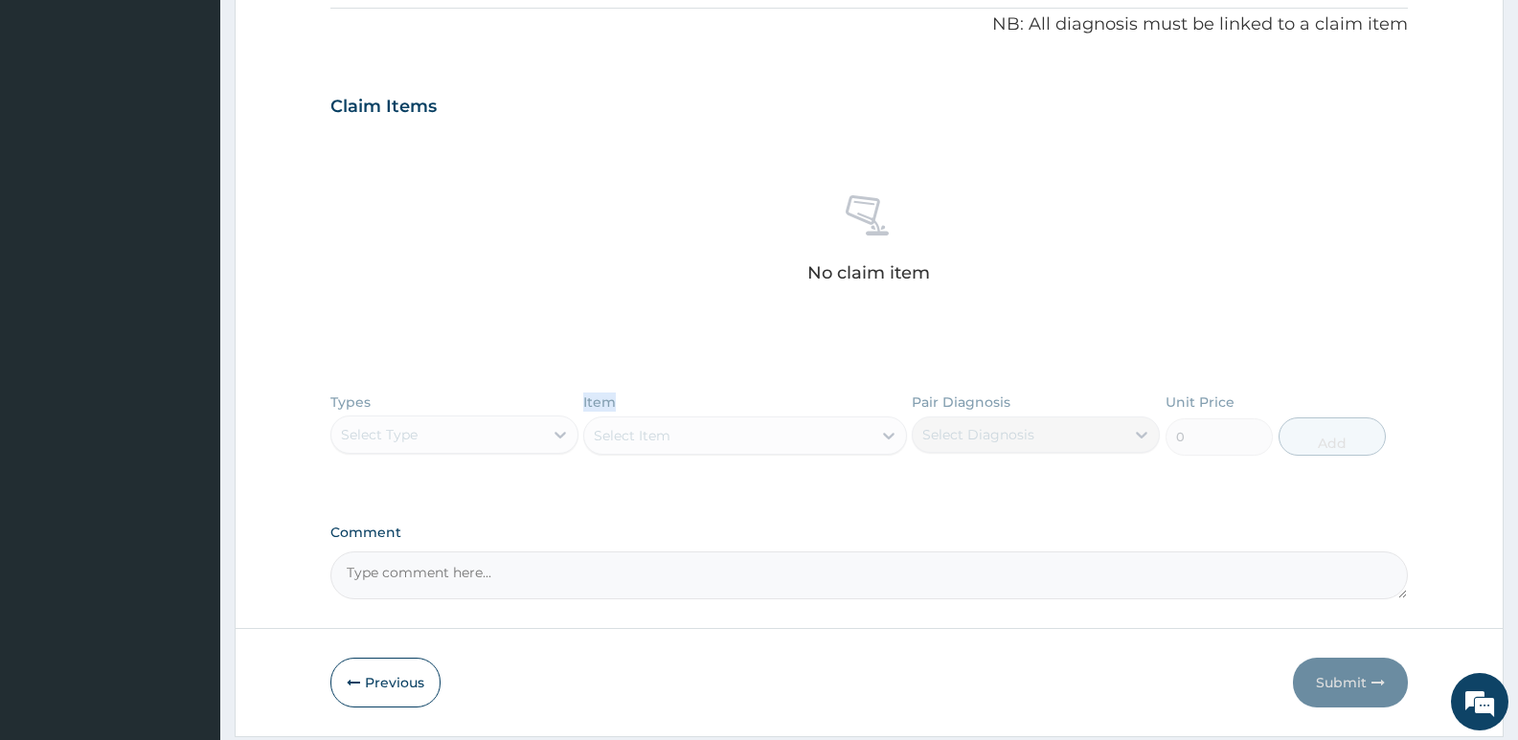
click at [539, 497] on div "PA Code / Prescription Code Enter Code(Secondary Care Only) Encounter Date 14-0…" at bounding box center [868, 103] width 1077 height 991
click at [457, 592] on textarea "Comment" at bounding box center [868, 576] width 1077 height 48
type textarea "n"
click at [461, 427] on div "Types Select Type Item Select Item Pair Diagnosis Select Diagnosis Unit Price 0…" at bounding box center [868, 438] width 1077 height 111
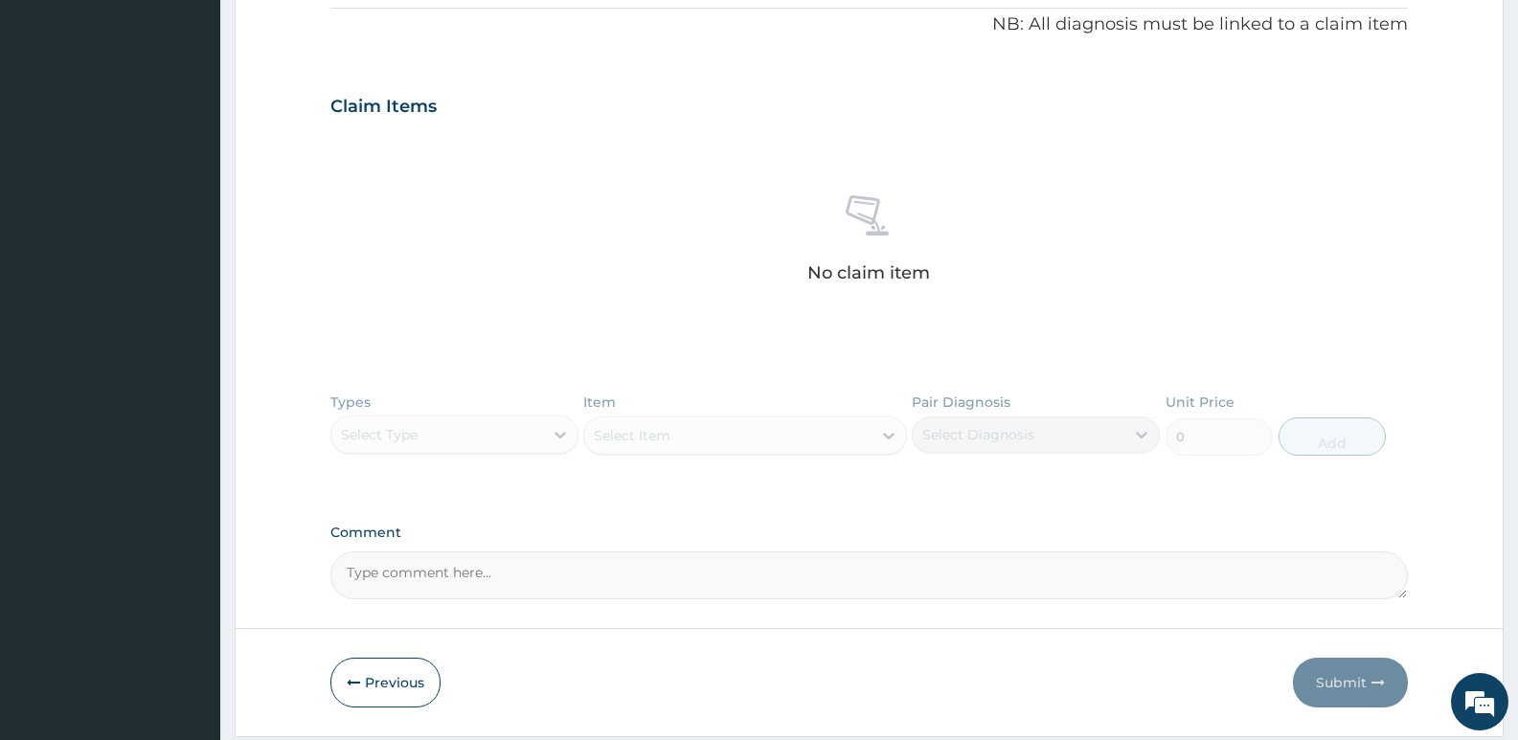
click at [685, 434] on div "Types Select Type Item Select Item Pair Diagnosis Select Diagnosis Unit Price 0…" at bounding box center [868, 438] width 1077 height 111
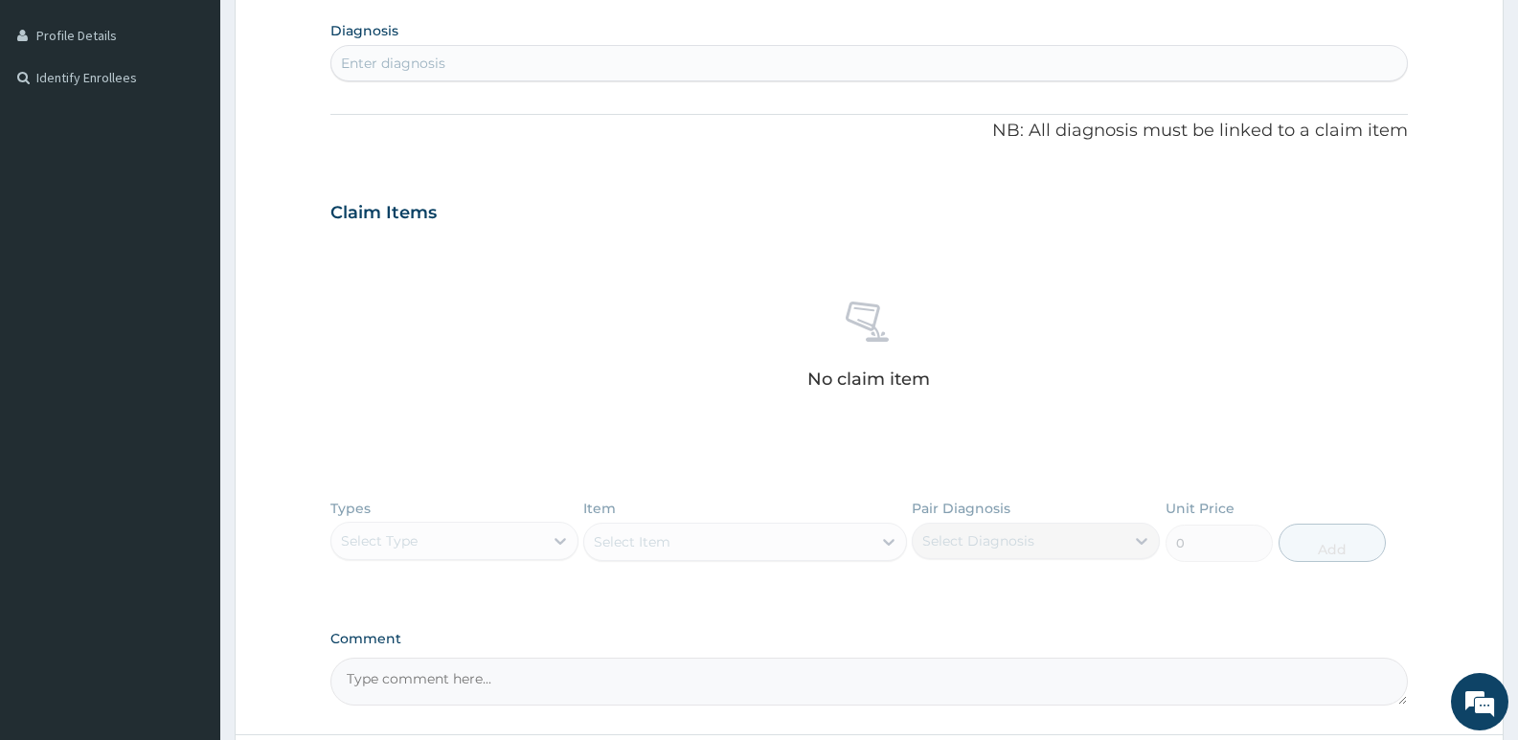
scroll to position [156, 0]
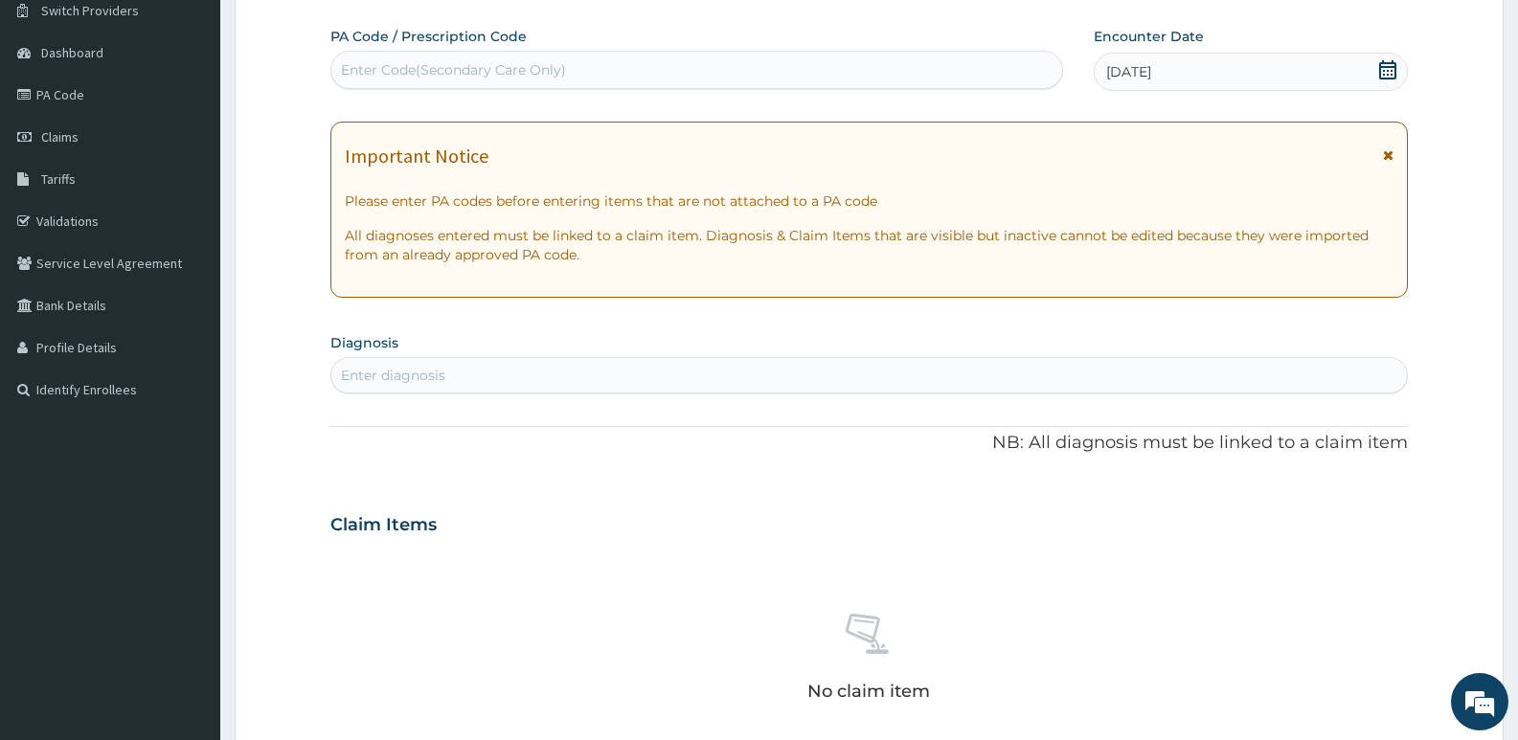
click at [487, 364] on div "Enter diagnosis" at bounding box center [868, 375] width 1075 height 31
type input "malaria"
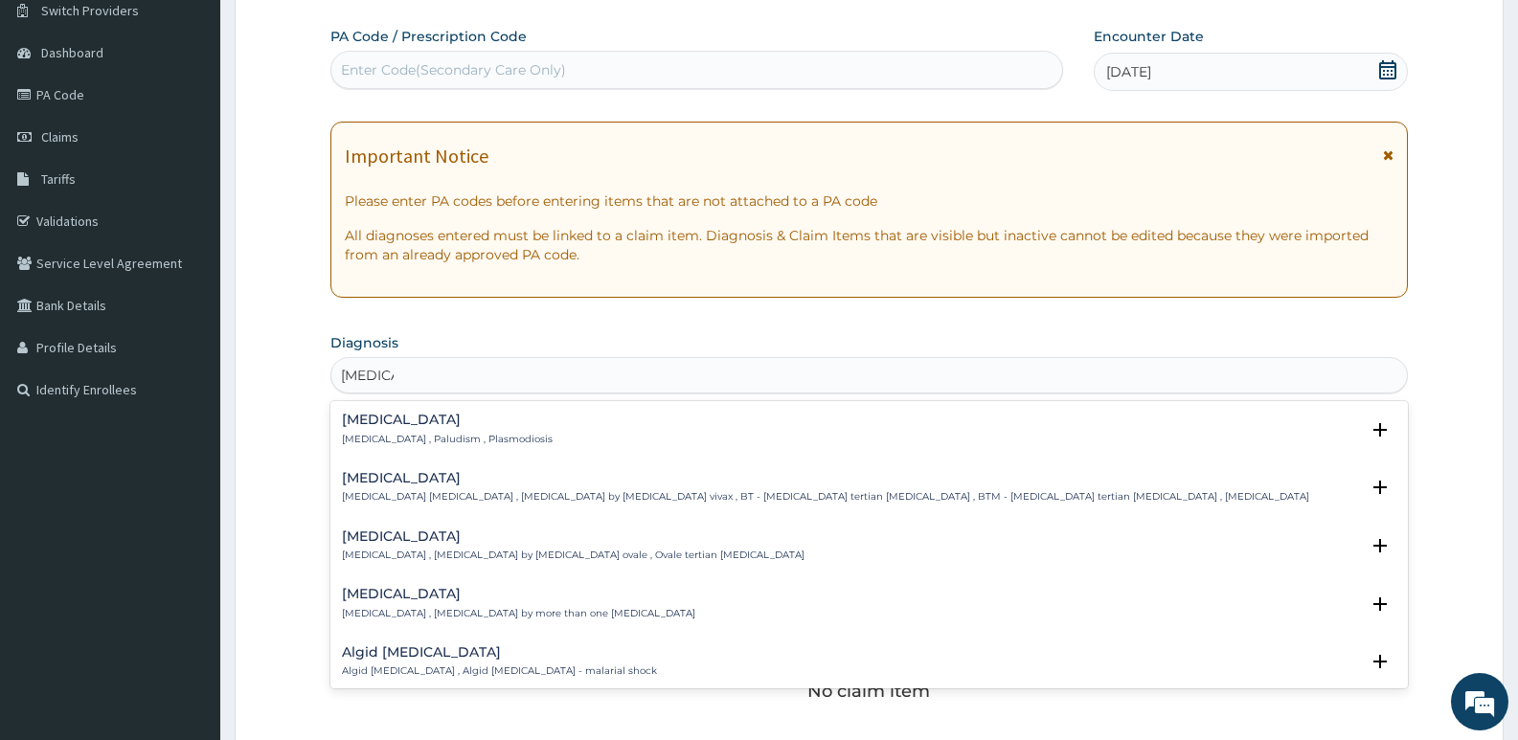
click at [514, 414] on div "Malaria Malaria , Paludism , Plasmodiosis" at bounding box center [869, 430] width 1054 height 34
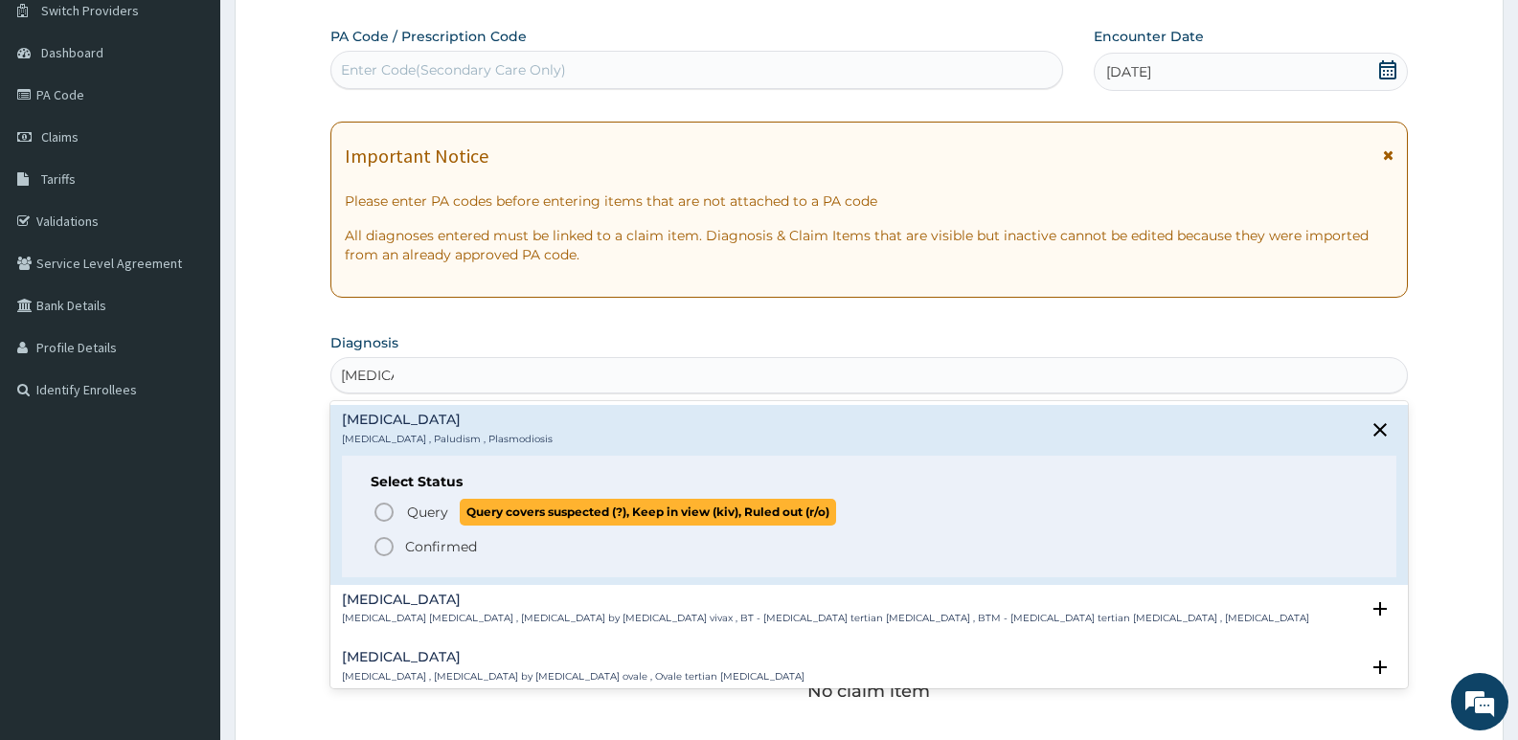
click at [387, 512] on icon "status option query" at bounding box center [383, 512] width 23 height 23
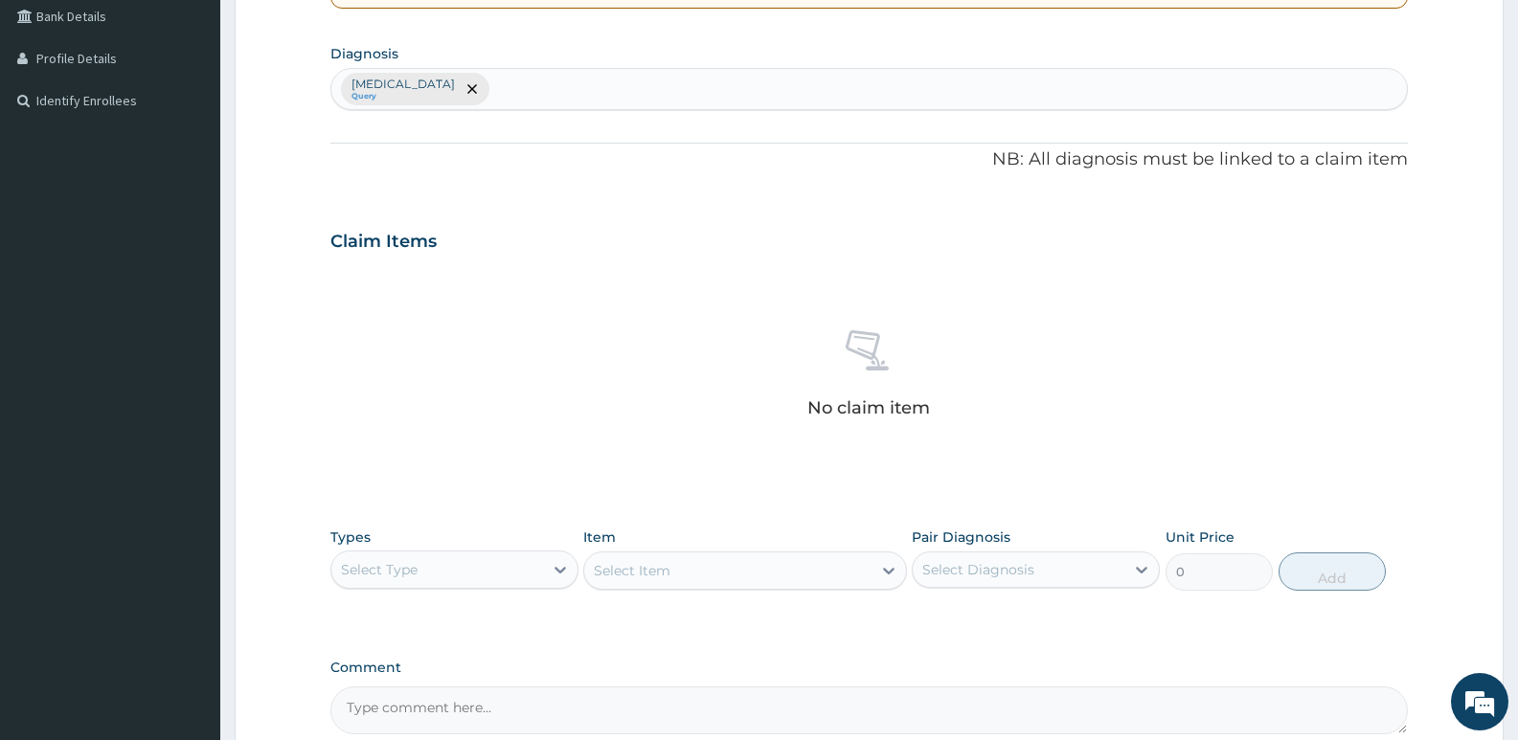
scroll to position [539, 0]
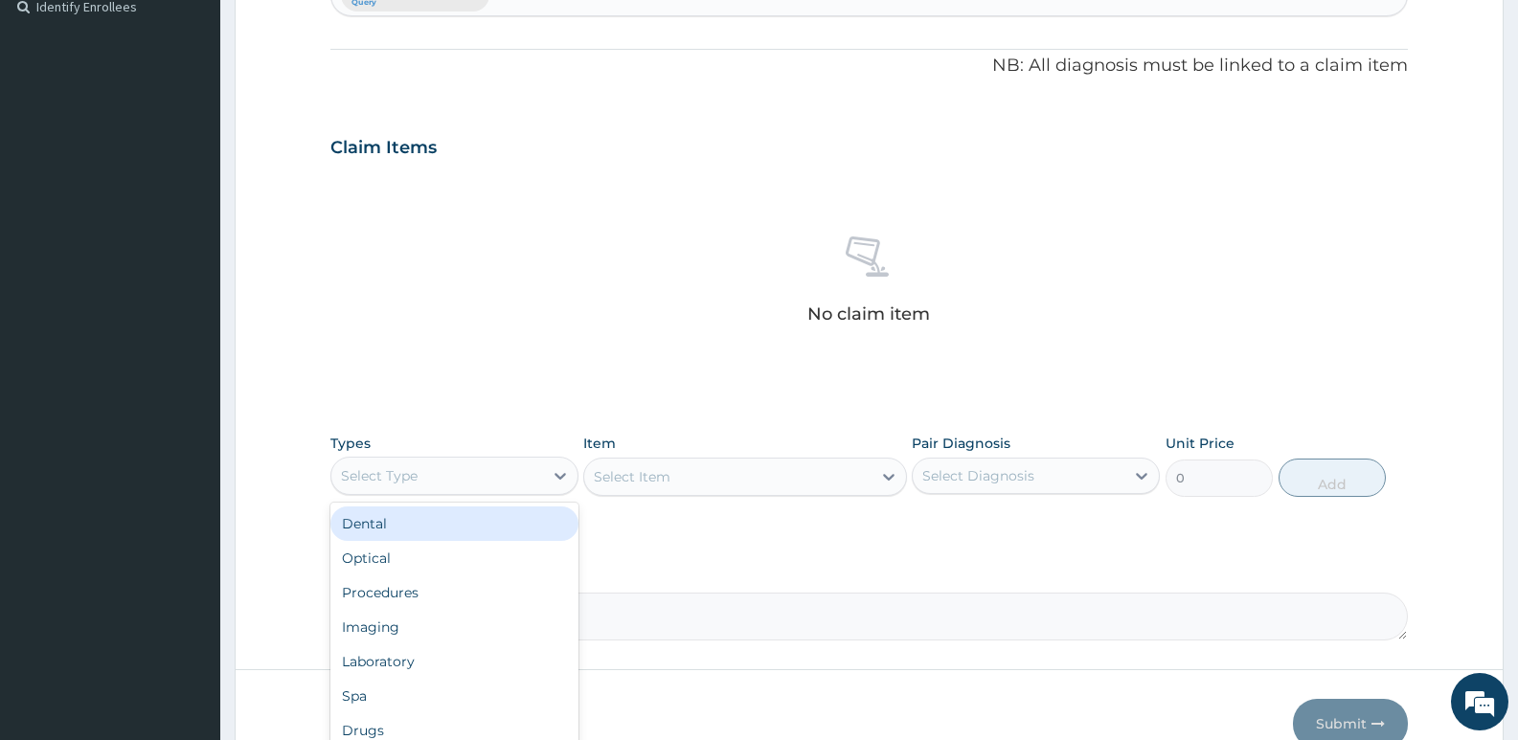
click at [443, 494] on div "Select Type" at bounding box center [454, 476] width 248 height 38
click at [430, 511] on div "Procedures" at bounding box center [454, 527] width 248 height 34
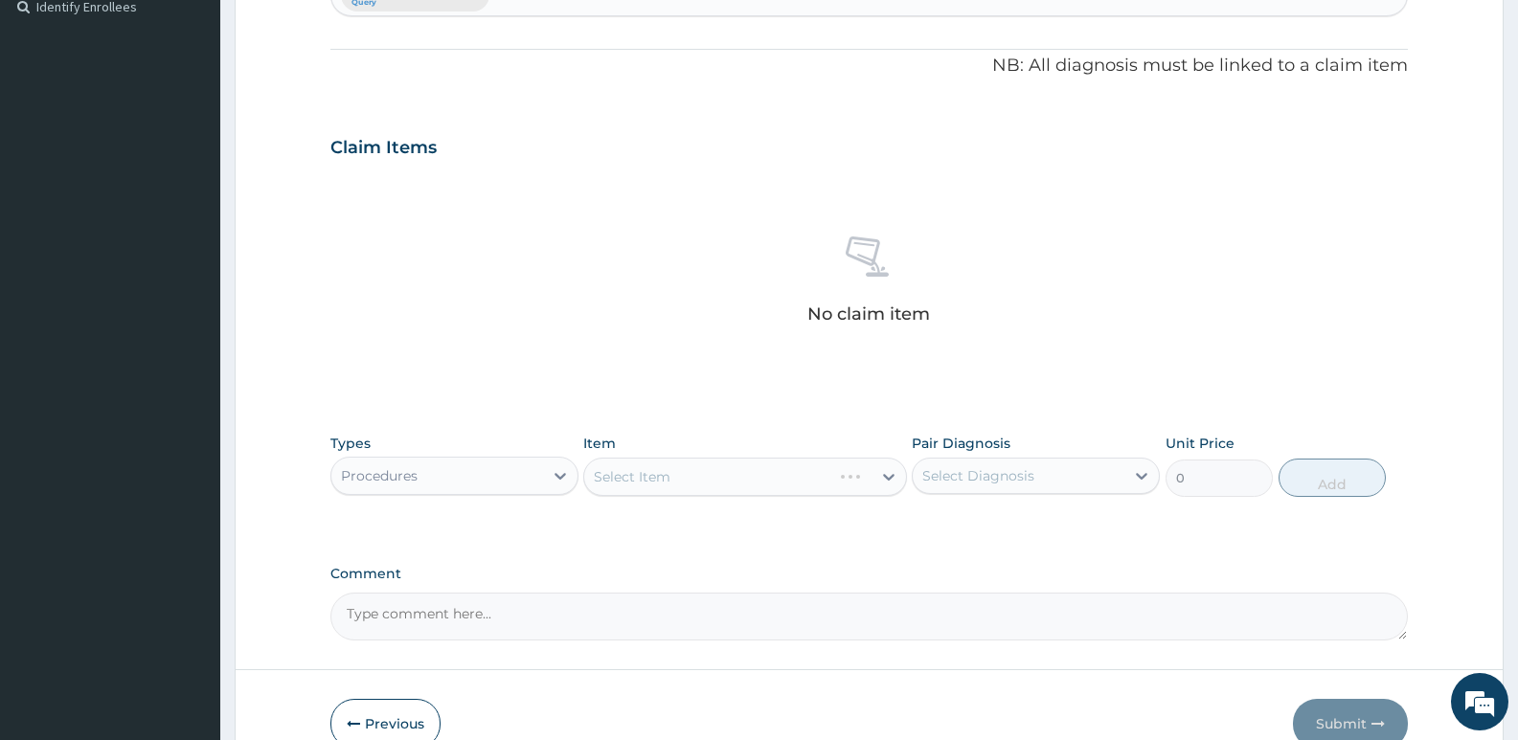
click at [705, 470] on div "Select Item" at bounding box center [744, 477] width 323 height 38
click at [664, 473] on div "Select Item" at bounding box center [744, 477] width 323 height 38
click at [912, 465] on div "Types Procedures Item Select Item Pair Diagnosis Select Diagnosis Unit Price 0 …" at bounding box center [868, 465] width 1077 height 82
click at [355, 713] on button "Previous" at bounding box center [385, 724] width 110 height 50
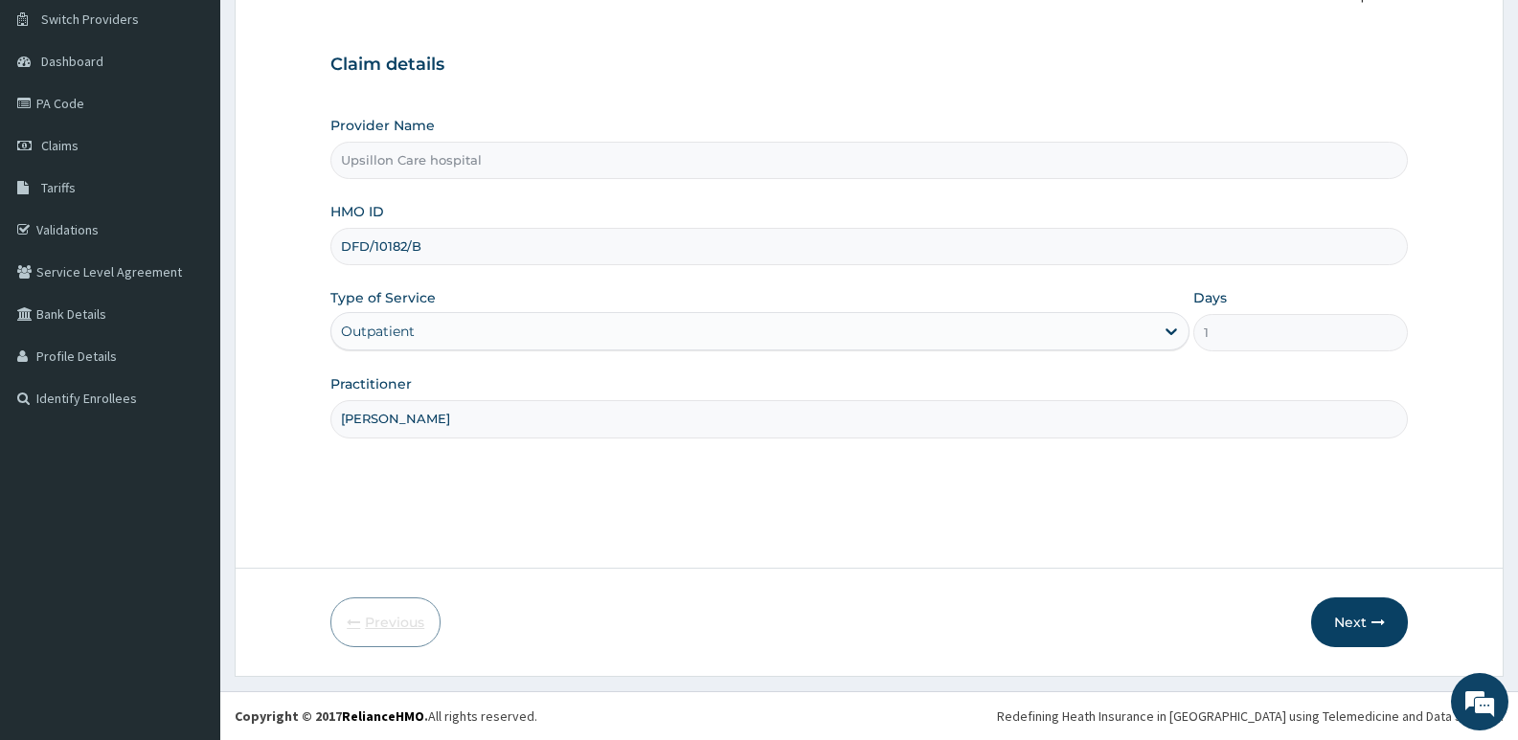
scroll to position [147, 0]
click at [1364, 605] on button "Next" at bounding box center [1359, 622] width 97 height 50
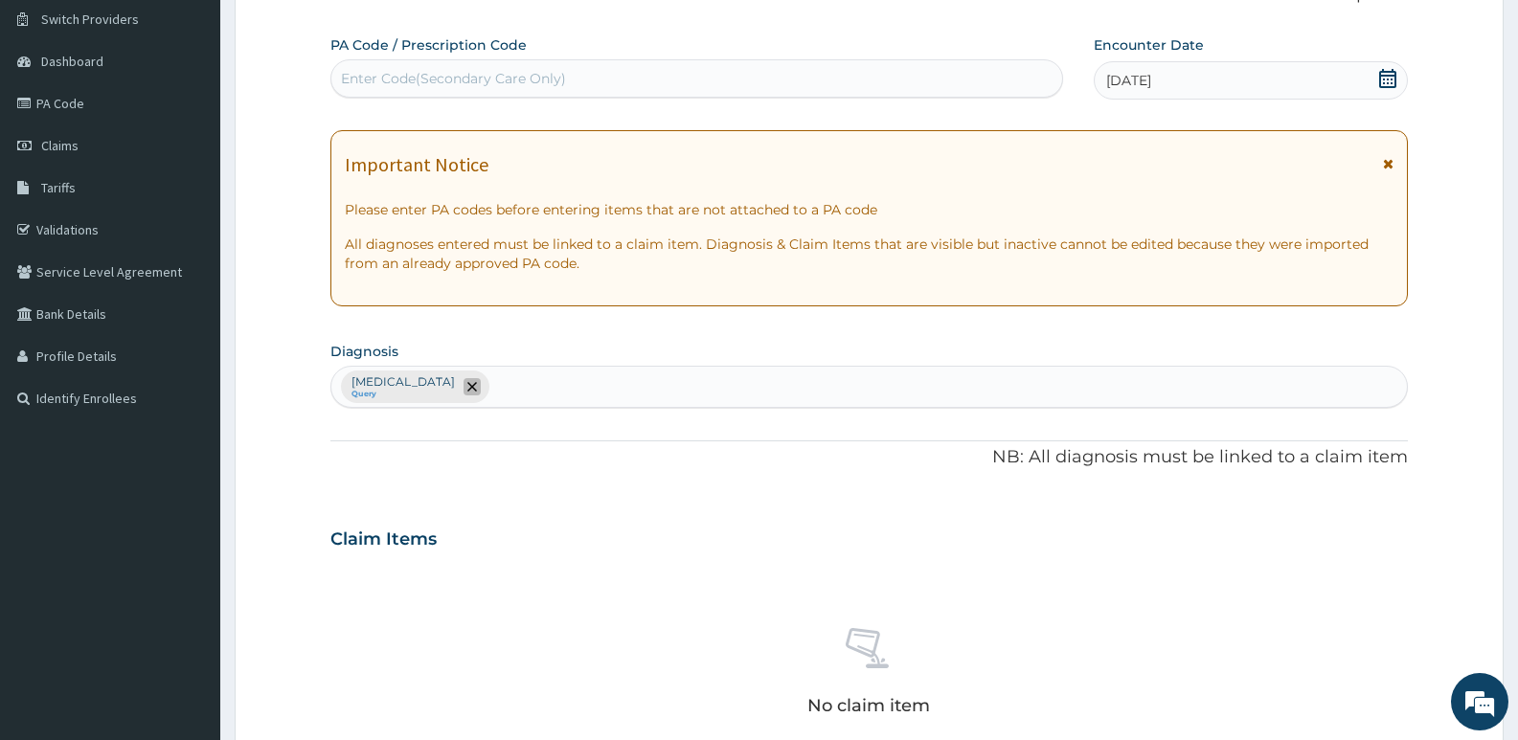
click at [463, 378] on span "remove selection option" at bounding box center [471, 386] width 17 height 17
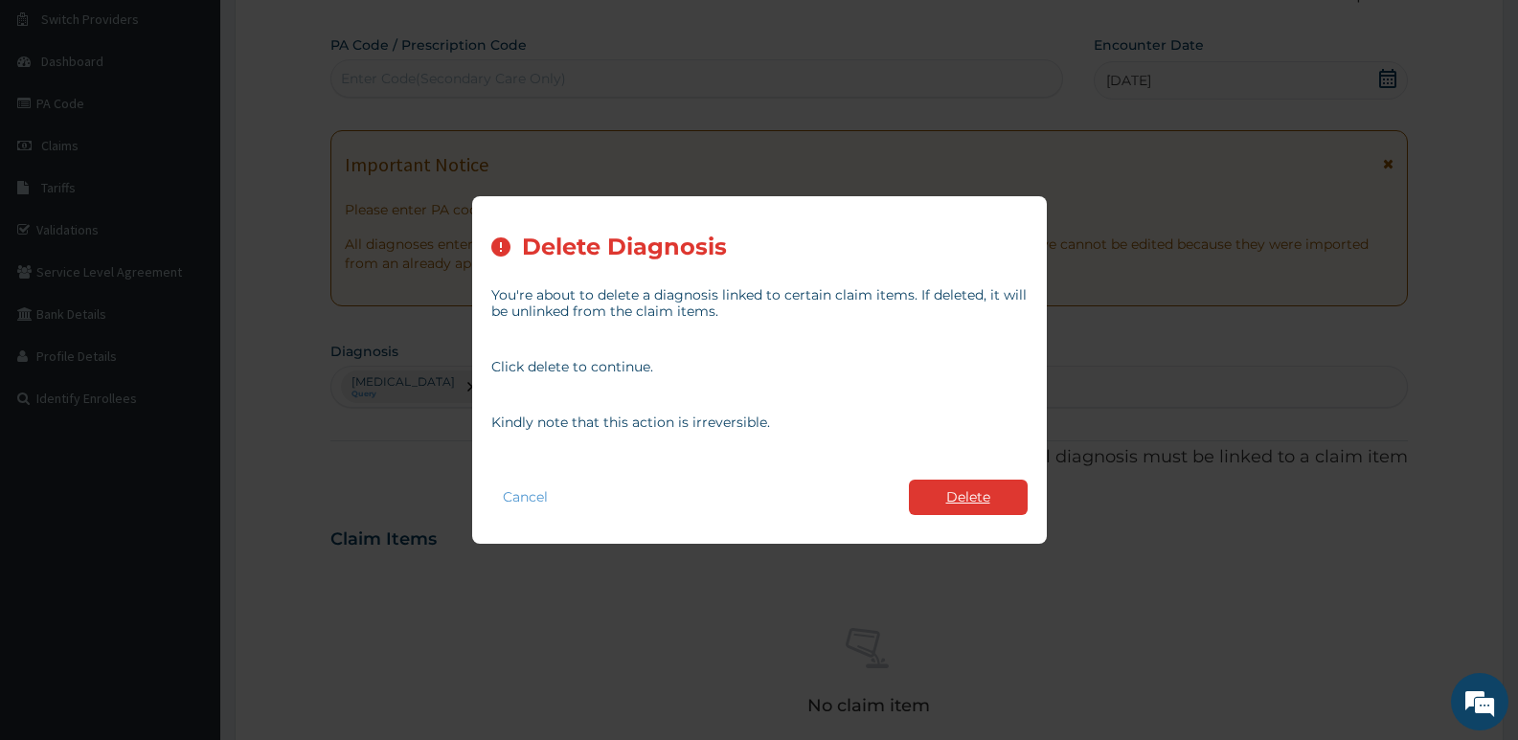
click at [930, 491] on button "Delete" at bounding box center [968, 497] width 119 height 35
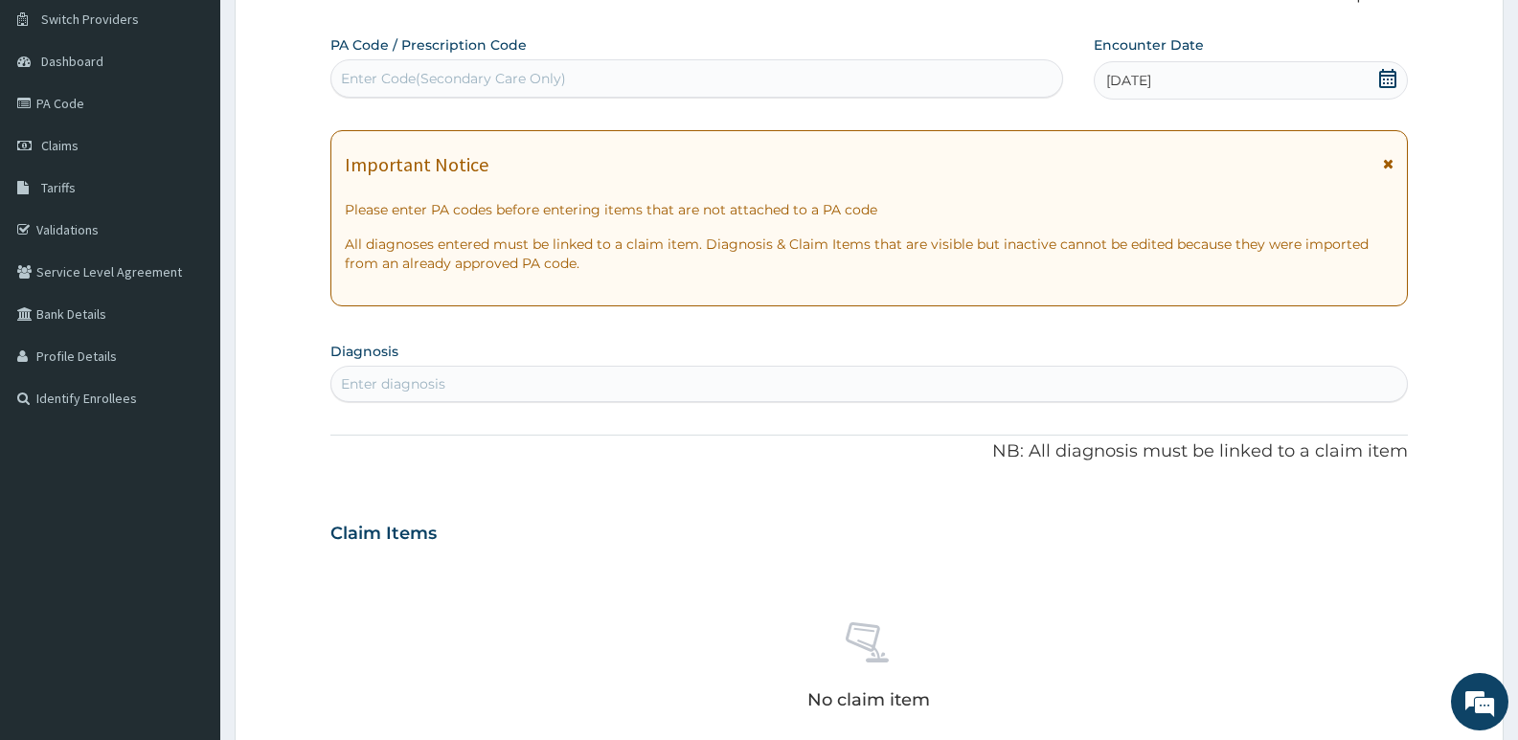
click at [424, 383] on div "Enter diagnosis" at bounding box center [393, 383] width 104 height 19
paste input "v"
type input "v"
click at [374, 378] on div "Enter diagnosis" at bounding box center [393, 383] width 104 height 19
click at [441, 68] on div "Enter Code(Secondary Care Only)" at bounding box center [696, 78] width 731 height 31
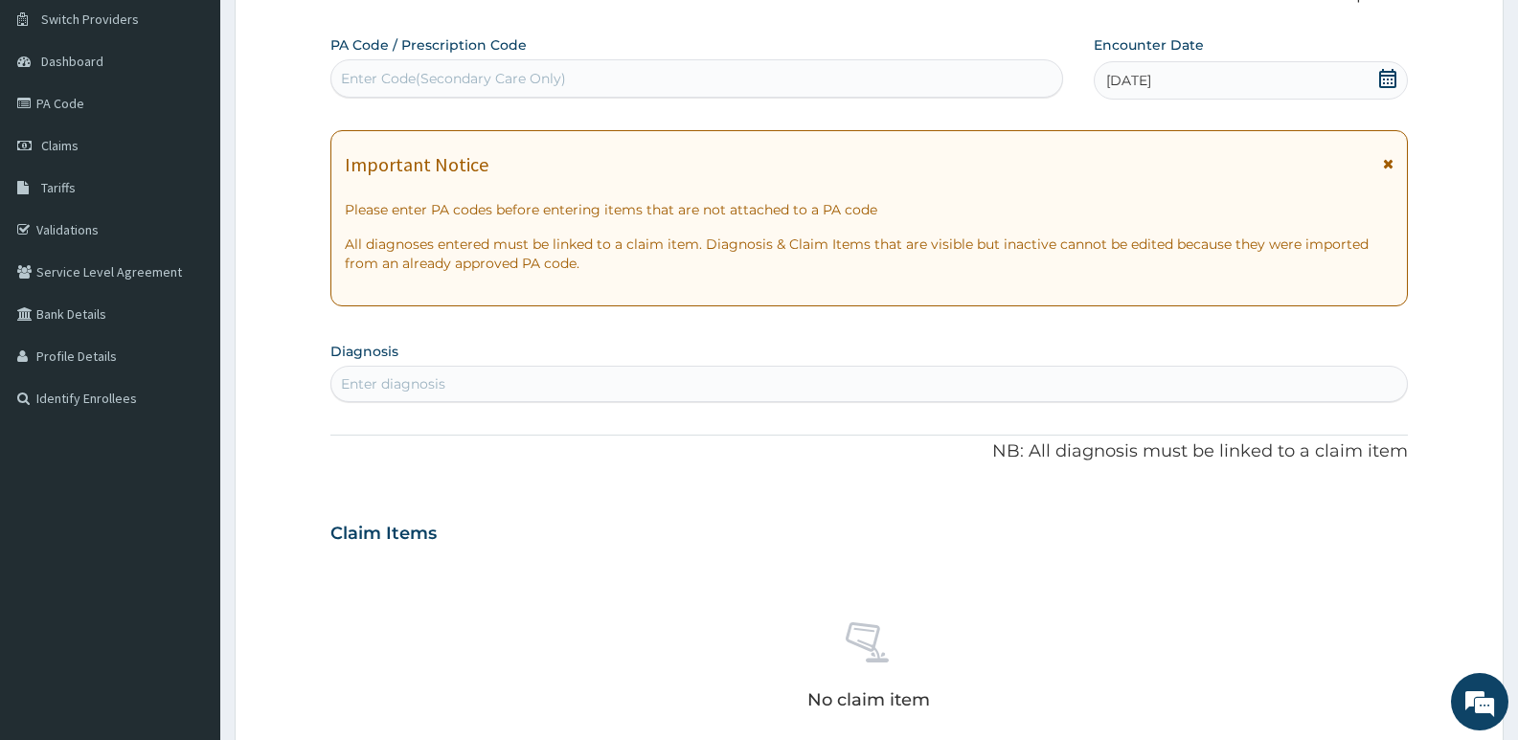
type input "X"
click at [409, 371] on div "Enter diagnosis" at bounding box center [868, 384] width 1075 height 31
paste input "v"
type input "v"
click at [393, 378] on div "Enter diagnosis" at bounding box center [393, 383] width 104 height 19
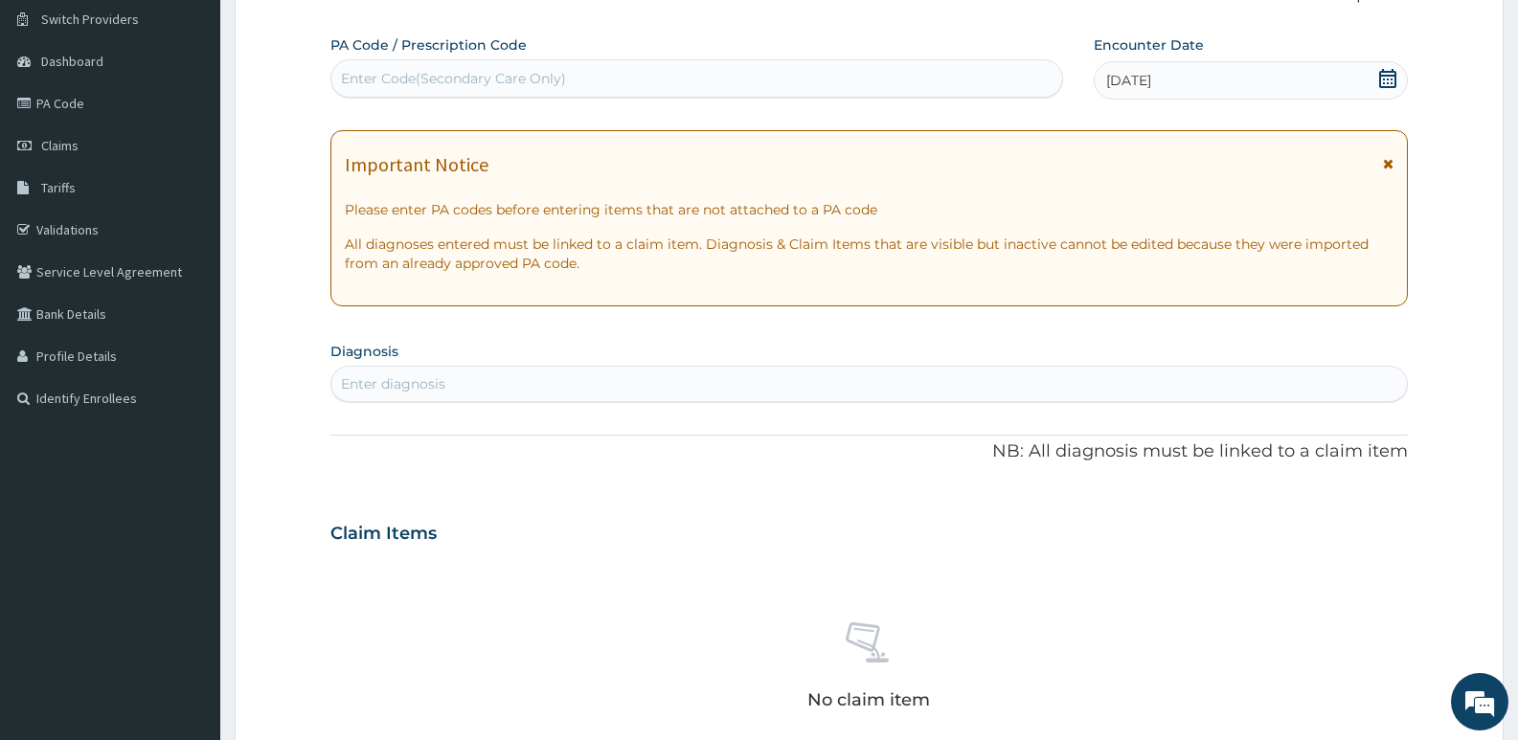
paste input "r"
type input "r"
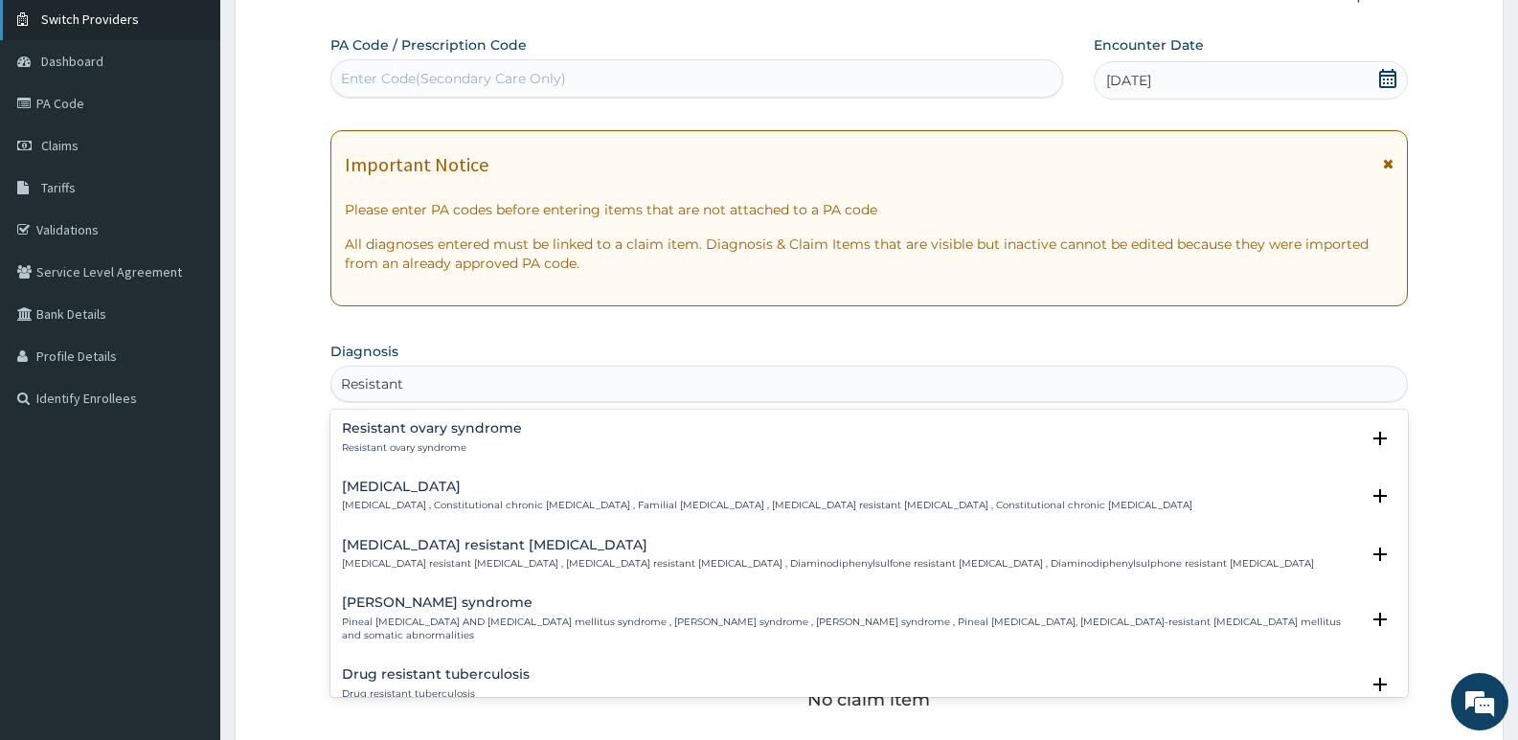
type input "Resistant"
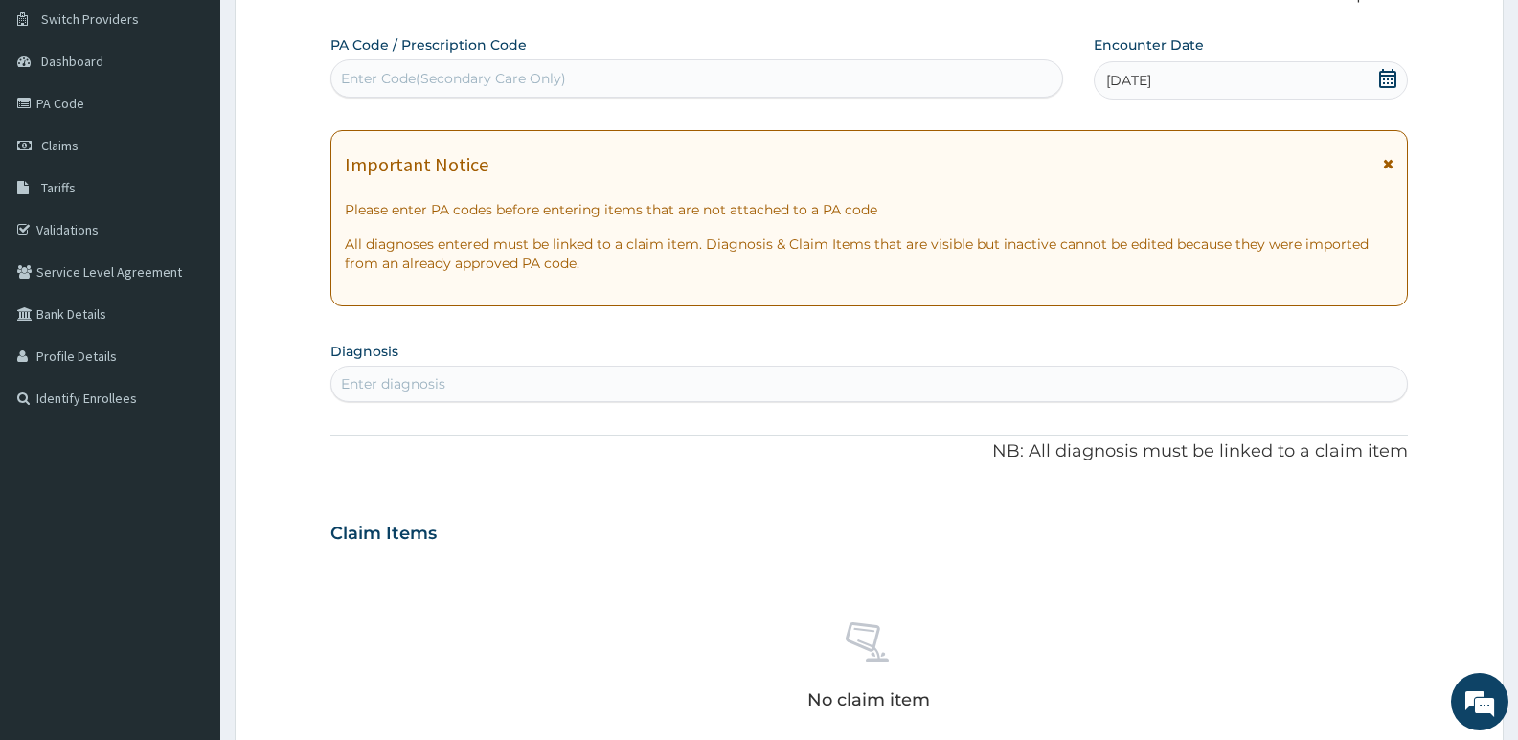
paste input "r"
type input "r"
type input "R"
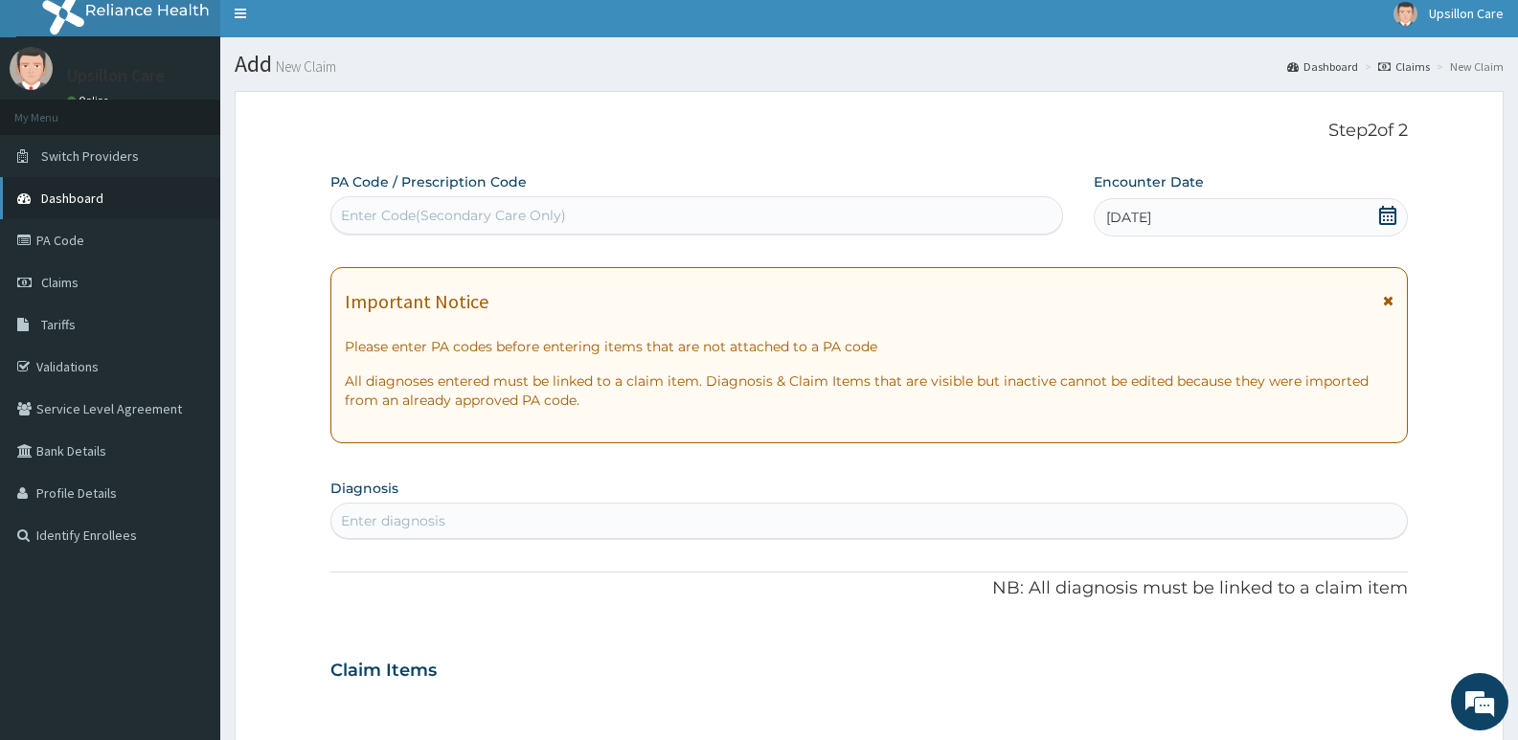
scroll to position [0, 0]
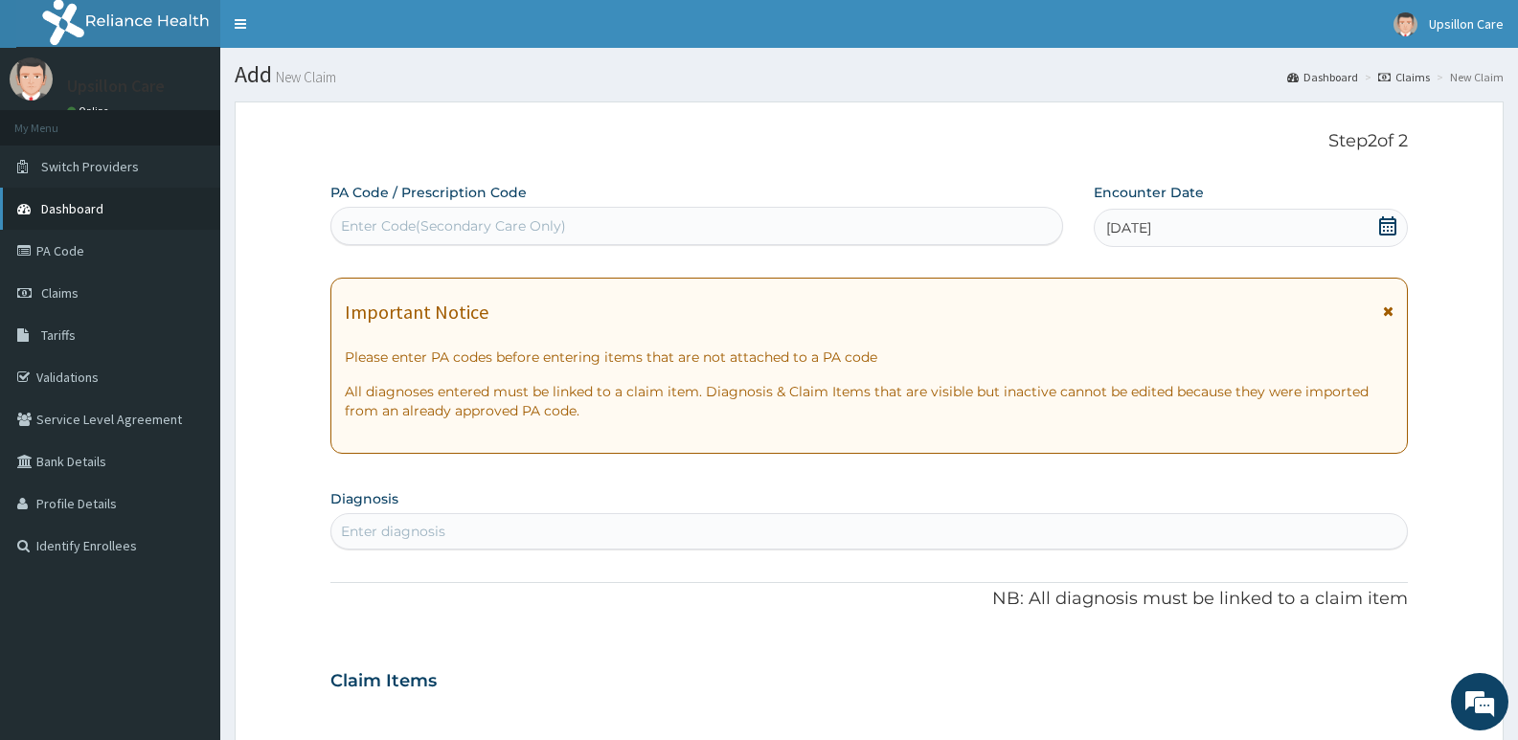
click at [80, 199] on link "Dashboard" at bounding box center [110, 209] width 220 height 42
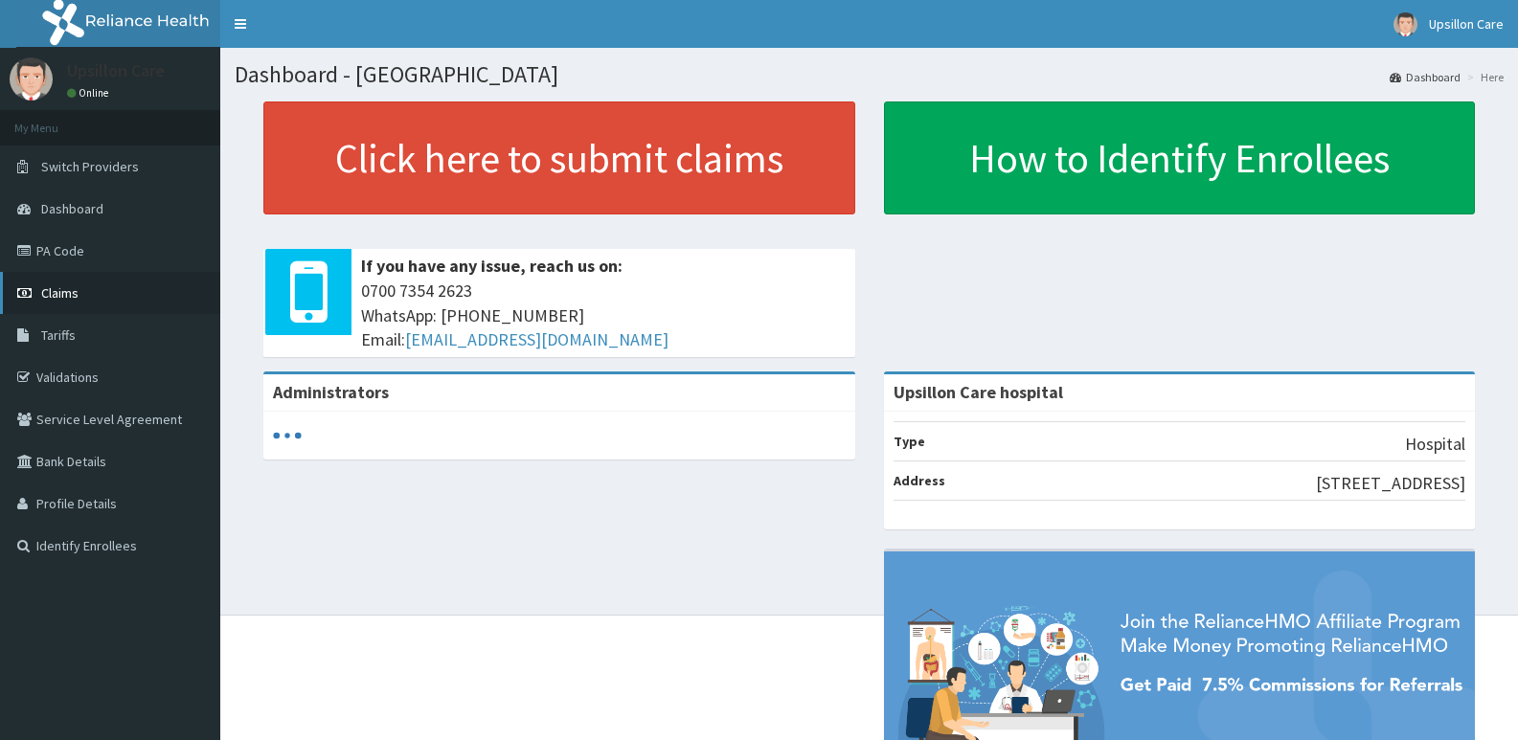
click at [72, 303] on link "Claims" at bounding box center [110, 293] width 220 height 42
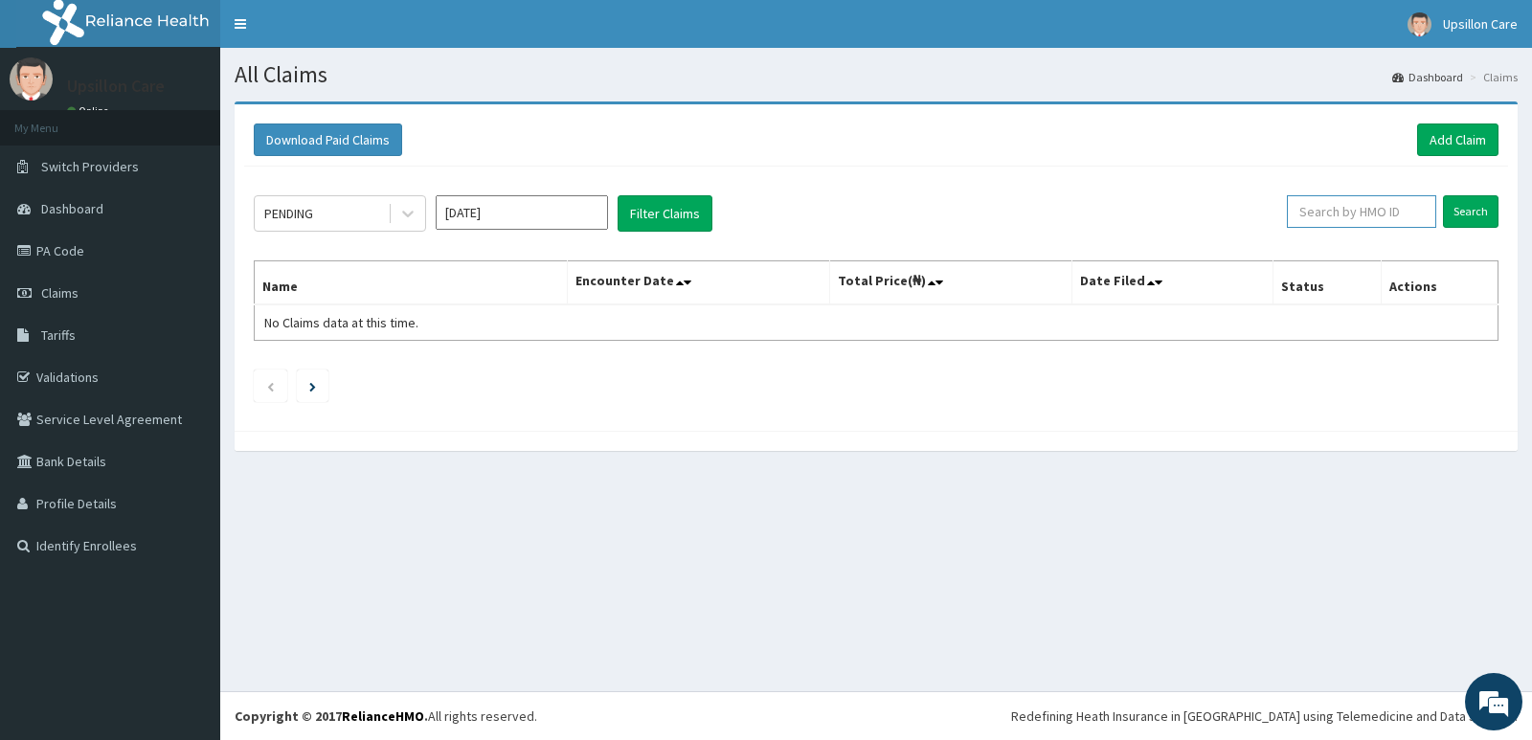
click at [1377, 208] on input "text" at bounding box center [1362, 211] width 150 height 33
paste input "Ass: Resistant [MEDICAL_DATA] R/O [MEDICAL_DATA]"
type input "A"
click at [1325, 218] on input "text" at bounding box center [1362, 211] width 150 height 33
paste input "DFD/10182/B"
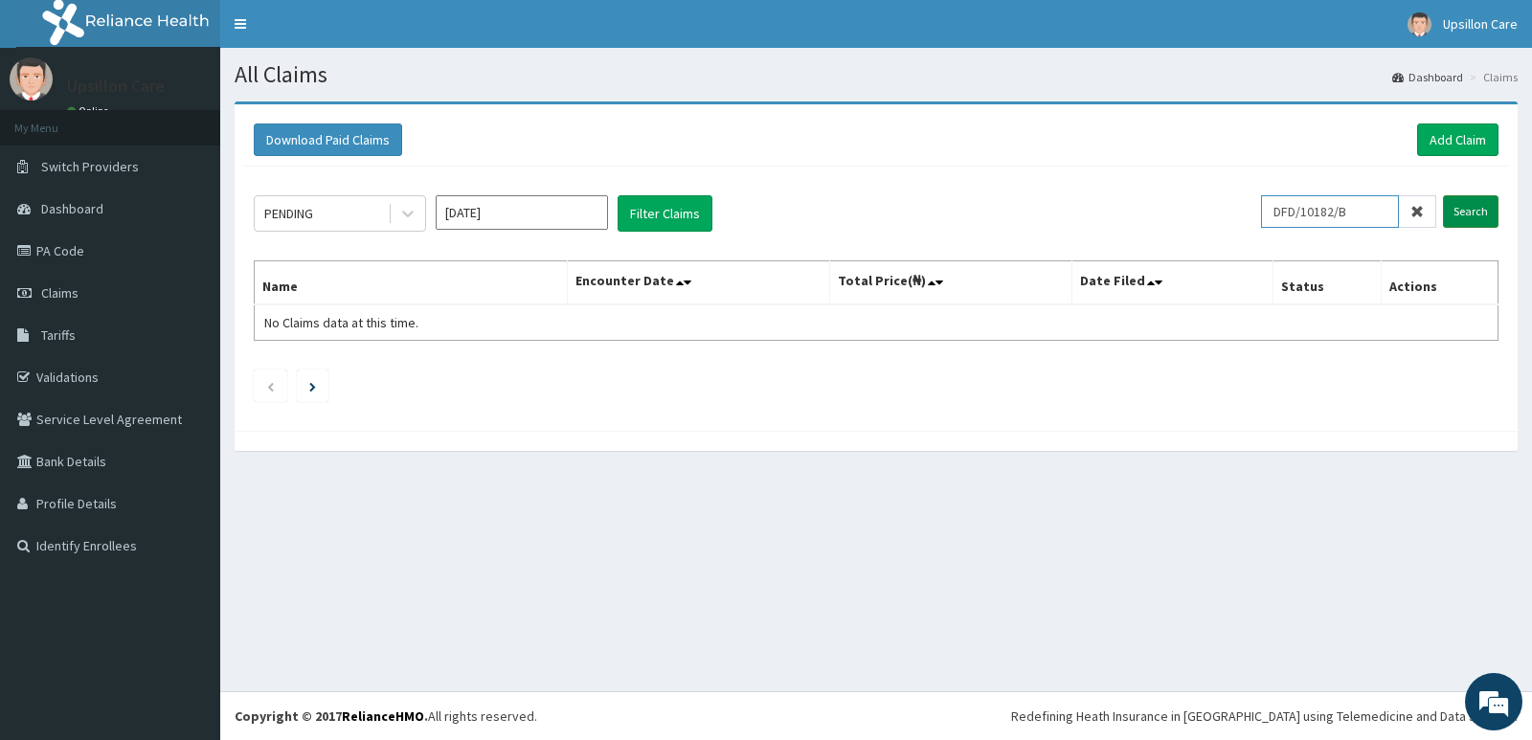
type input "DFD/10182/B"
click at [1473, 213] on input "Search" at bounding box center [1471, 211] width 56 height 33
drag, startPoint x: 1468, startPoint y: 222, endPoint x: 1304, endPoint y: 561, distance: 376.4
click at [1467, 222] on input "Search" at bounding box center [1471, 211] width 56 height 33
click at [129, 371] on link "Validations" at bounding box center [110, 377] width 220 height 42
